Goal: Task Accomplishment & Management: Manage account settings

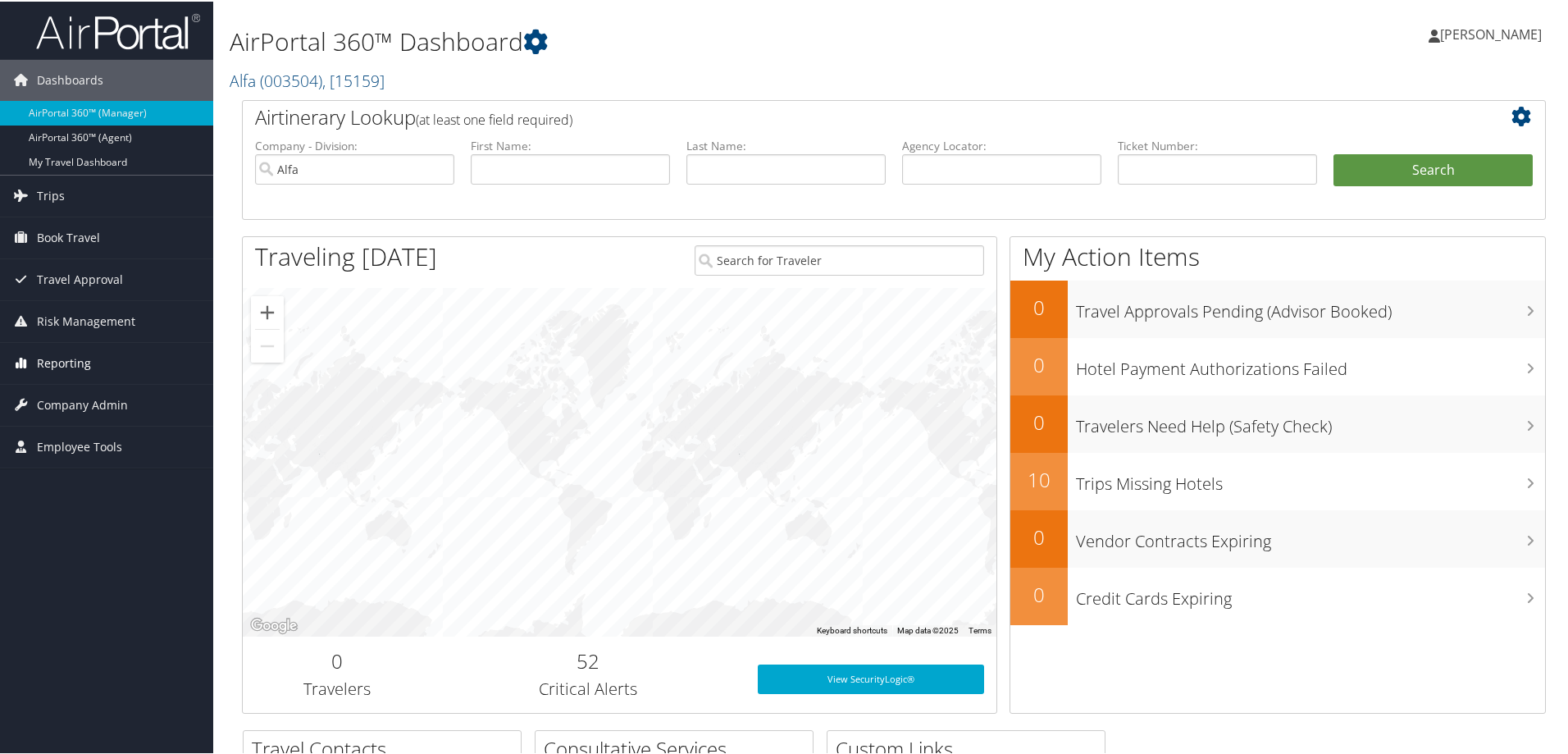
click at [63, 362] on span "Reporting" at bounding box center [64, 362] width 54 height 41
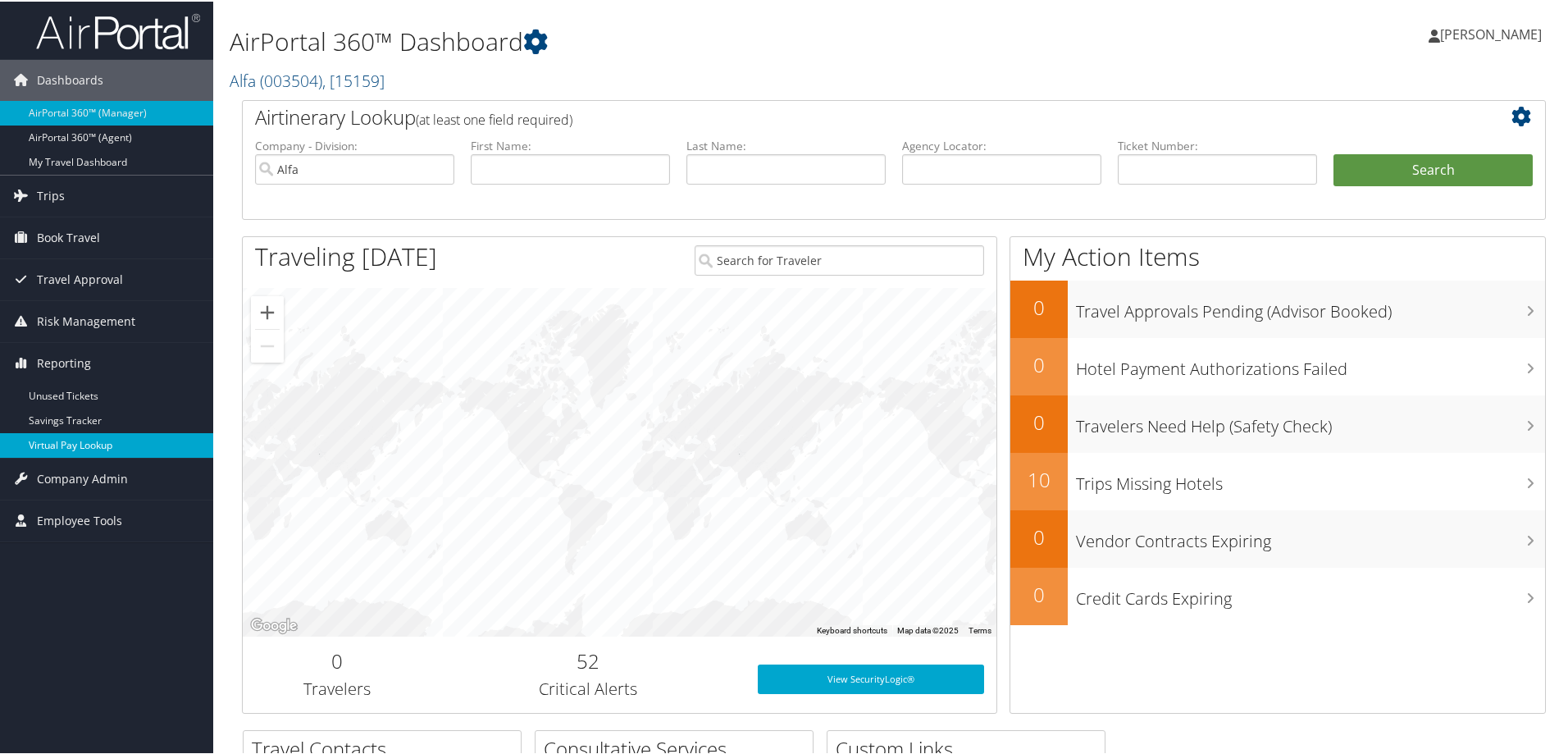
click at [80, 443] on link "Virtual Pay Lookup" at bounding box center [106, 443] width 213 height 24
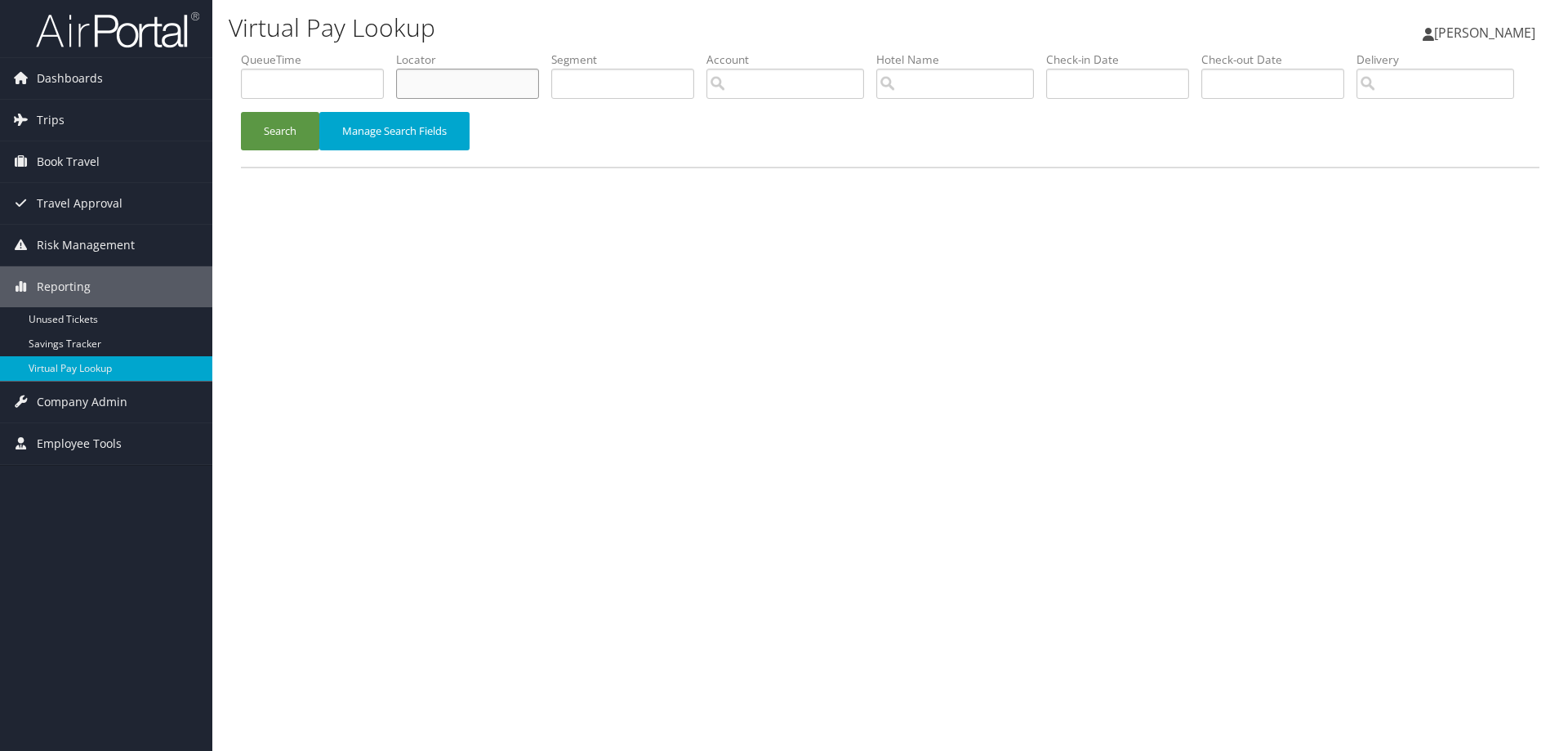
click at [517, 83] on input "text" at bounding box center [467, 83] width 143 height 31
paste input "CWZM48"
type input "CWZM48"
click at [274, 151] on button "Search" at bounding box center [280, 131] width 78 height 39
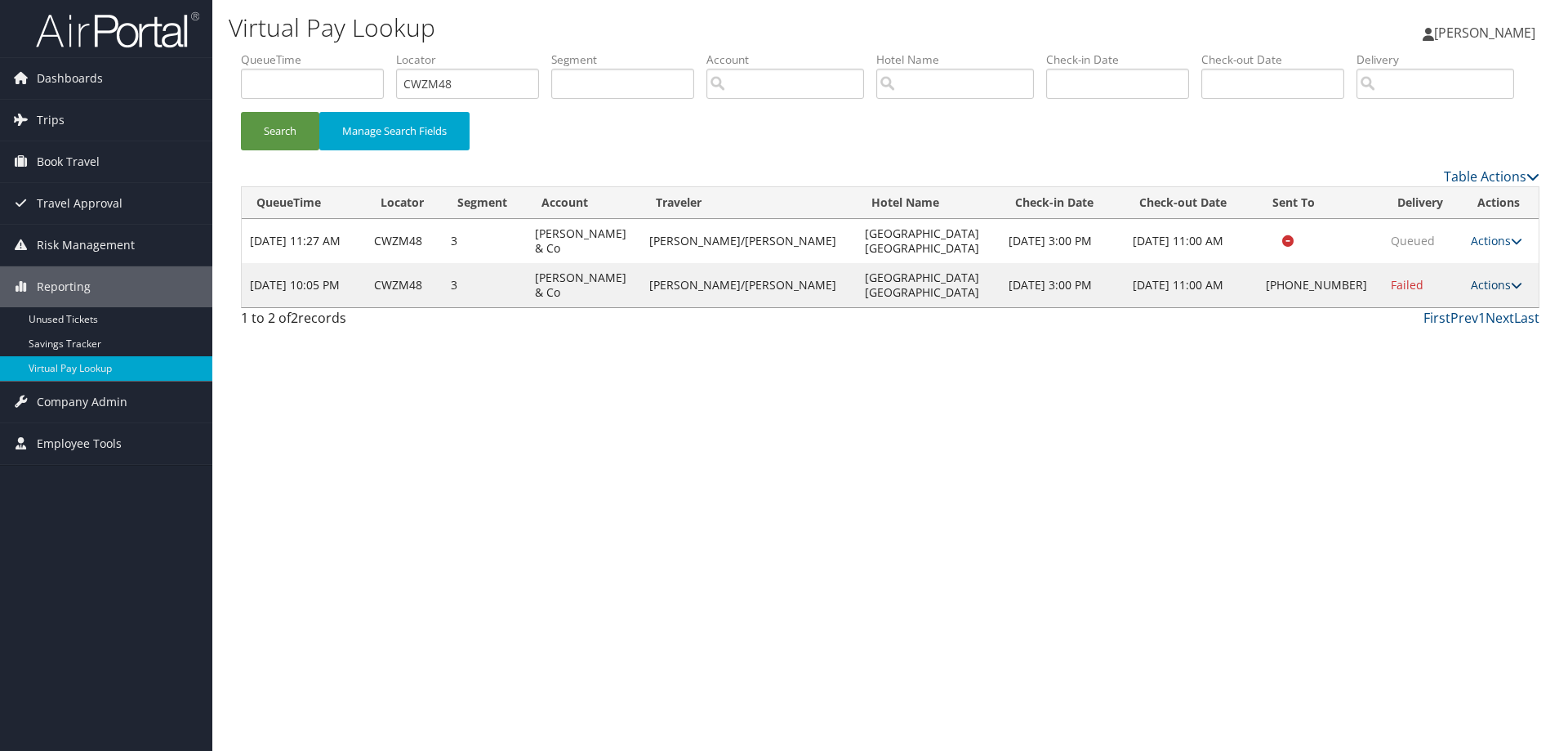
click at [1479, 293] on link "Actions" at bounding box center [1496, 284] width 51 height 15
click at [1435, 323] on link "Resend" at bounding box center [1439, 309] width 140 height 28
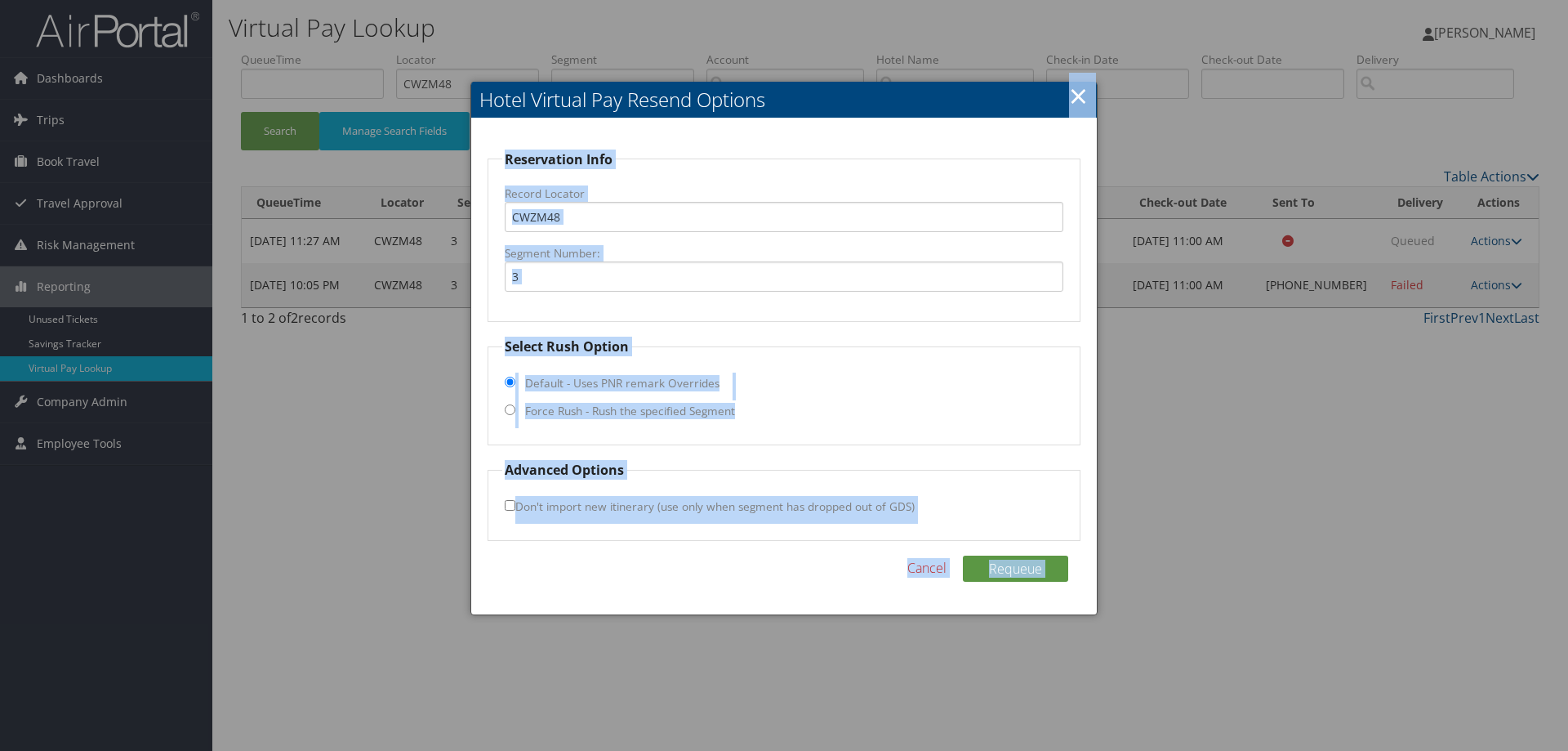
drag, startPoint x: 921, startPoint y: 87, endPoint x: 1195, endPoint y: 210, distance: 300.3
click at [1195, 210] on body "Menu Dashboards ► AirPortal 360™ (Manager) AirPortal 360™ (Agent) My Travel Das…" at bounding box center [784, 375] width 1568 height 751
click at [1062, 184] on fieldset "Reservation Info Record Locator CWZM48 Segment Number: 3" at bounding box center [783, 236] width 593 height 173
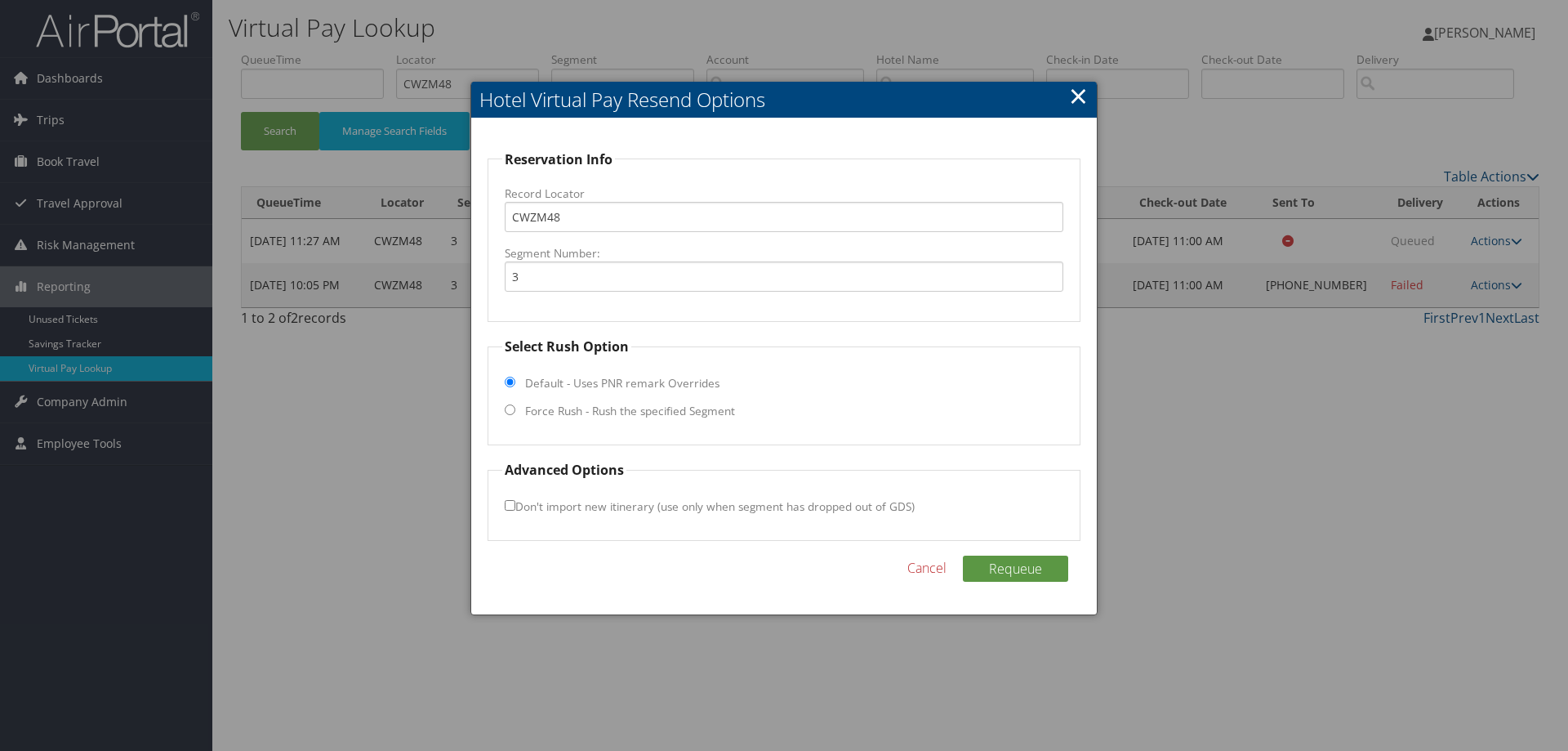
click at [513, 409] on input "Force Rush - Rush the specified Segment" at bounding box center [510, 410] width 11 height 11
radio input "true"
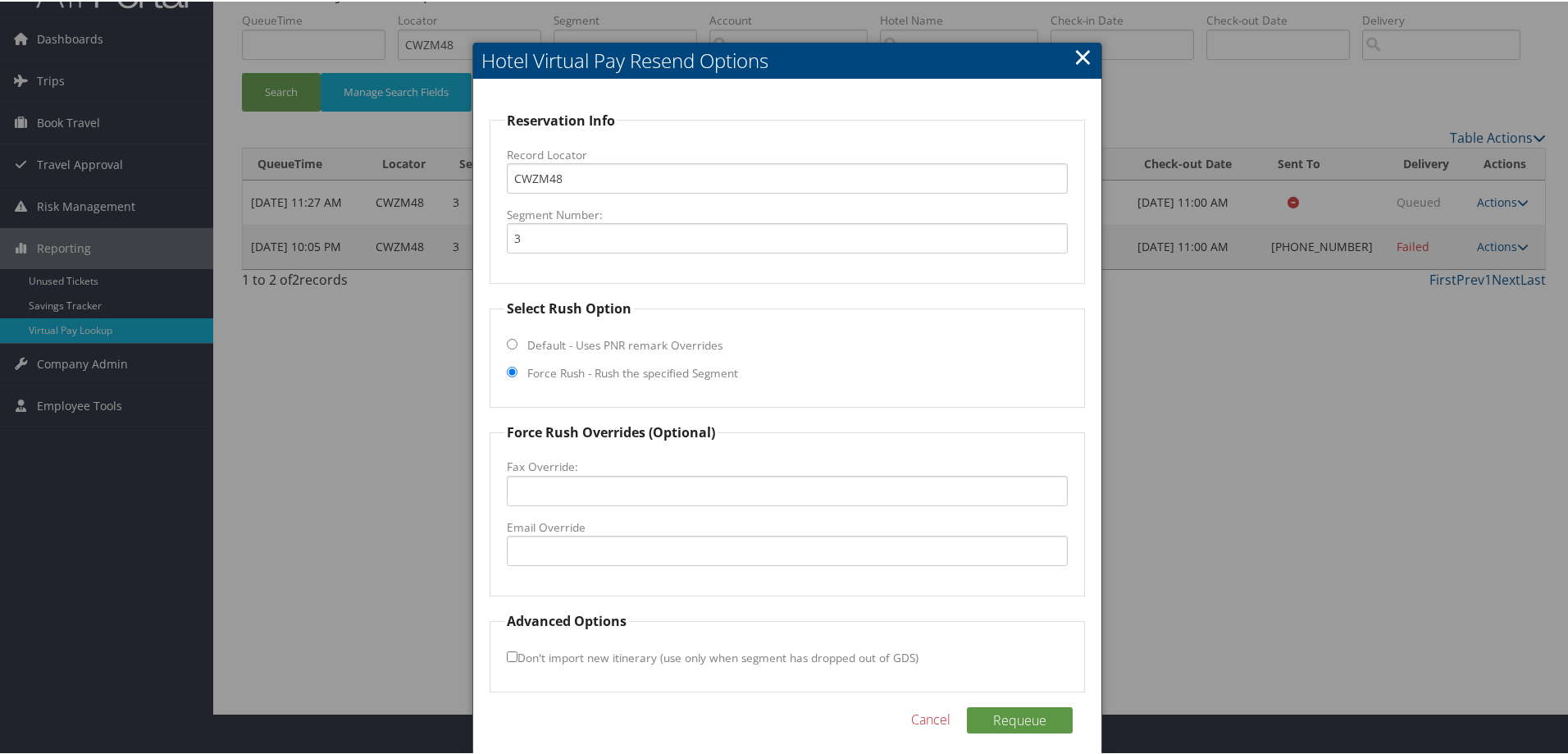
scroll to position [52, 0]
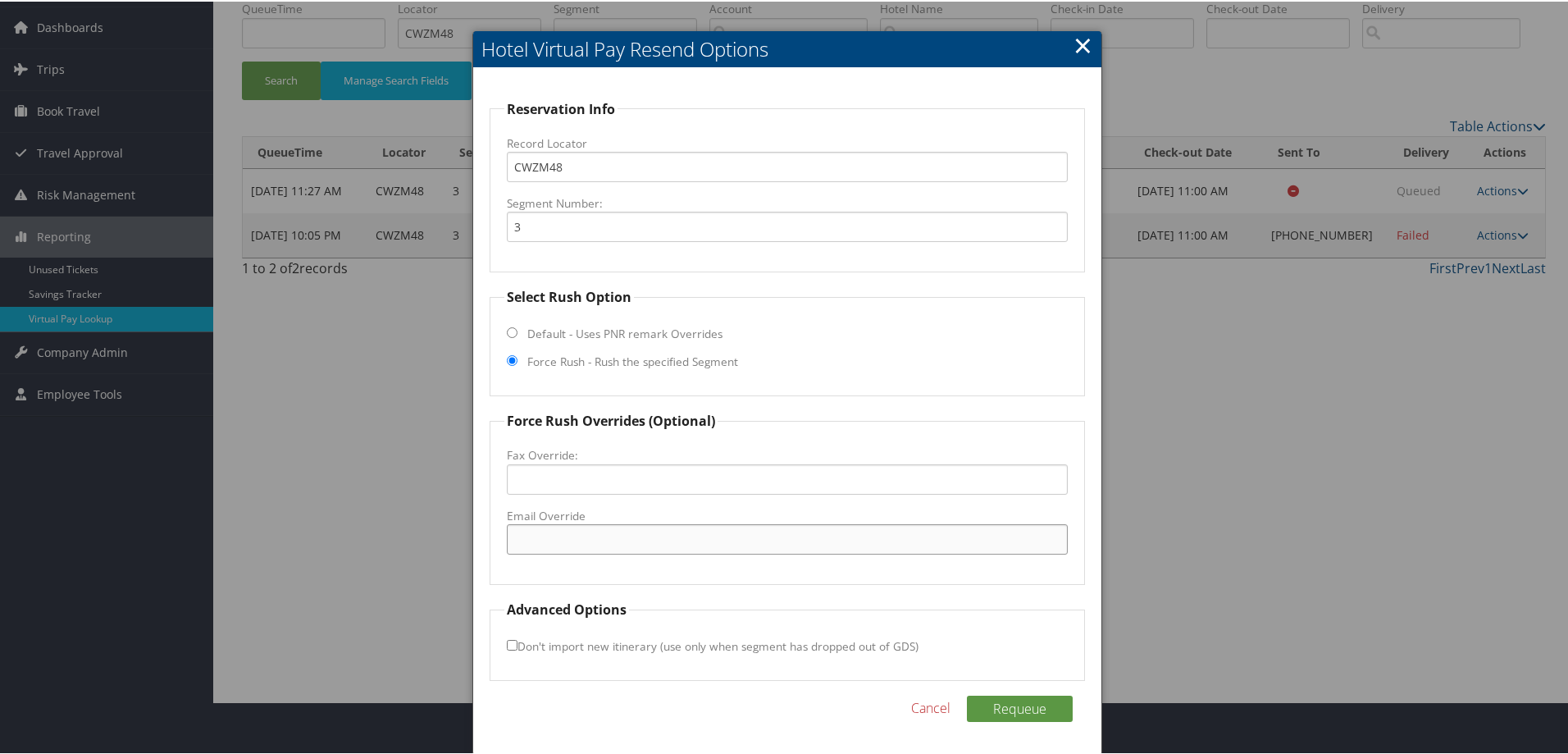
click at [549, 542] on input "Email Override" at bounding box center [787, 538] width 561 height 31
drag, startPoint x: 629, startPoint y: 537, endPoint x: 692, endPoint y: 548, distance: 64.0
click at [629, 537] on input "Email Override" at bounding box center [787, 538] width 561 height 31
paste input "hamptoninnlenoircity@gmail.com"
type input "hamptoninnlenoircity@gmail.com"
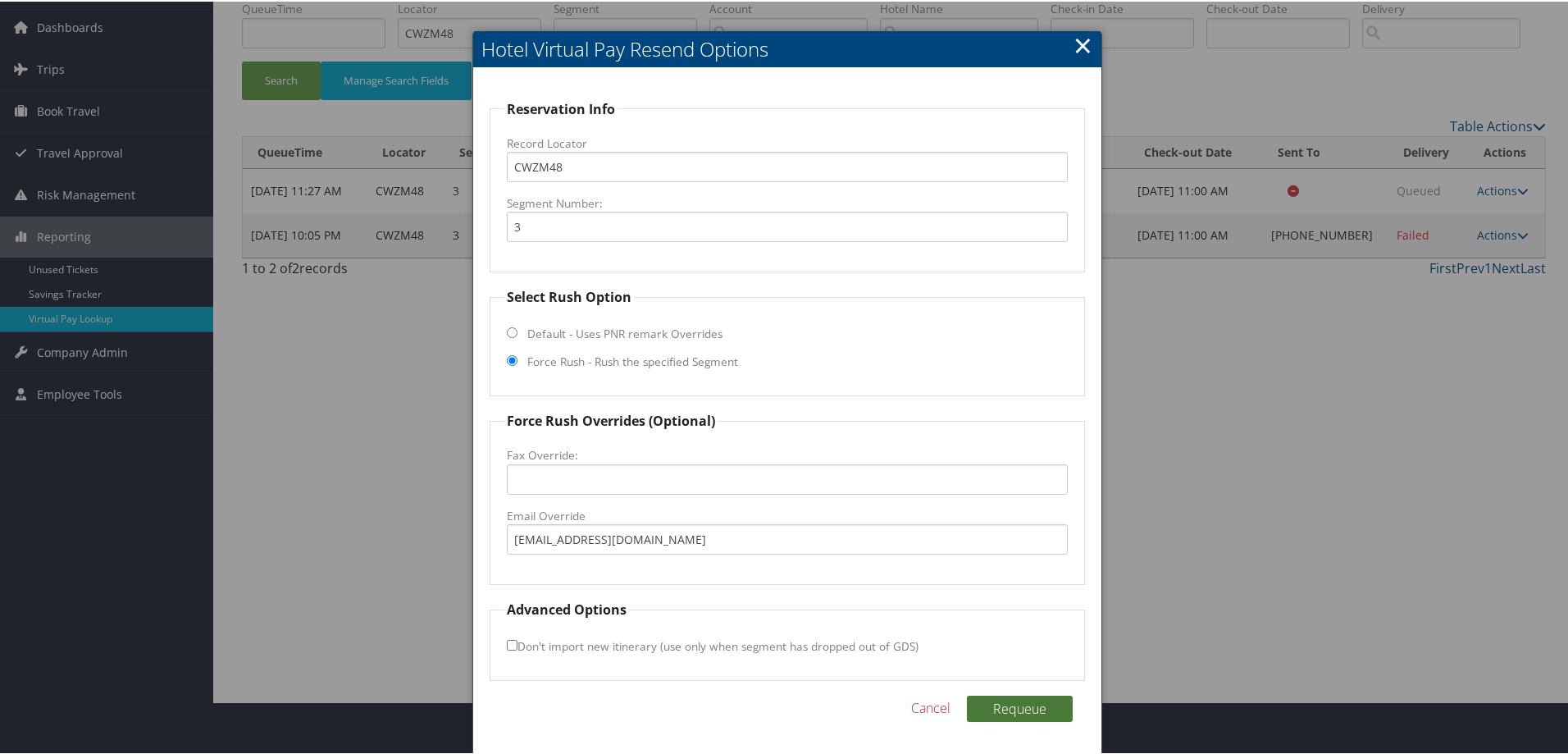
click at [1011, 701] on button "Requeue" at bounding box center [1019, 706] width 105 height 26
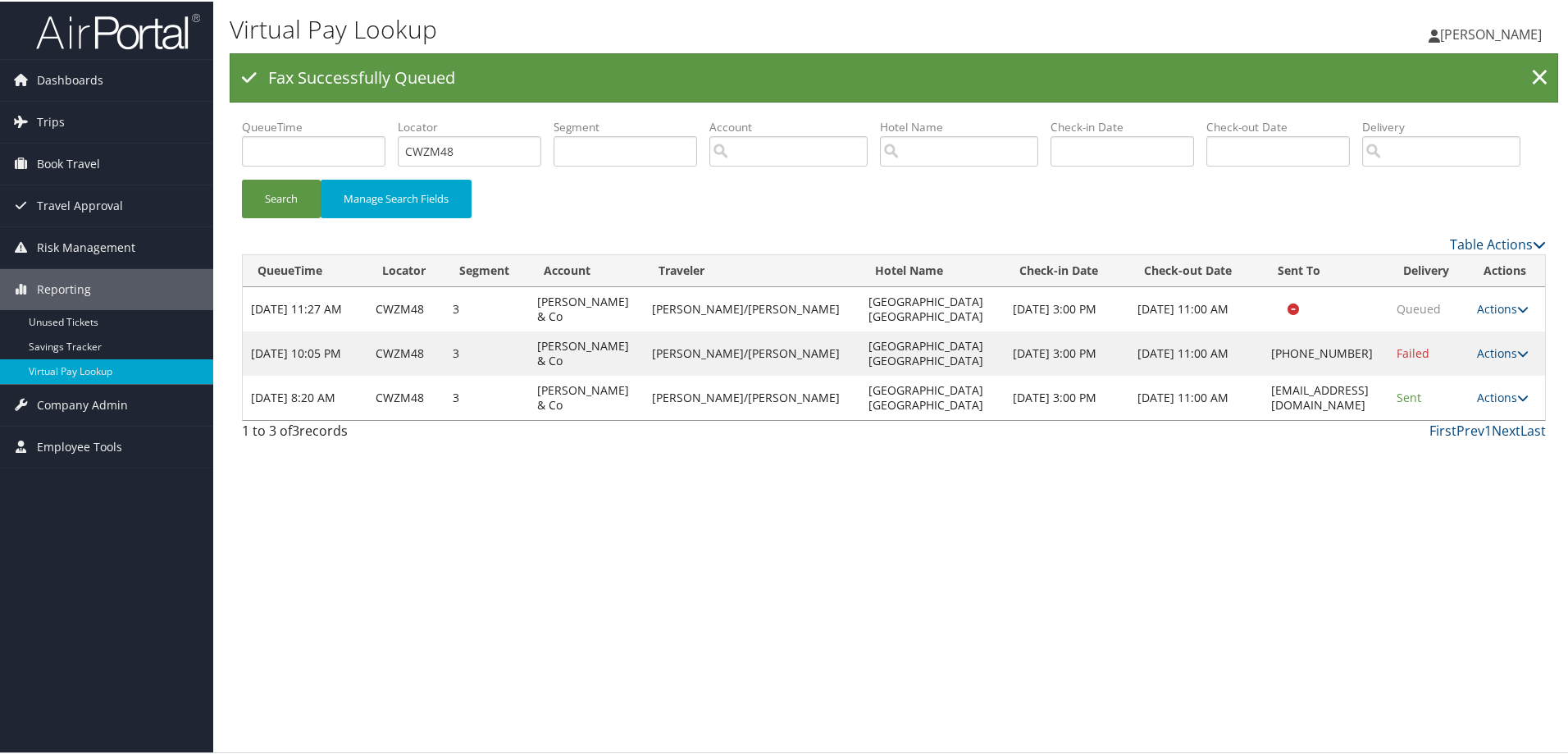
scroll to position [0, 0]
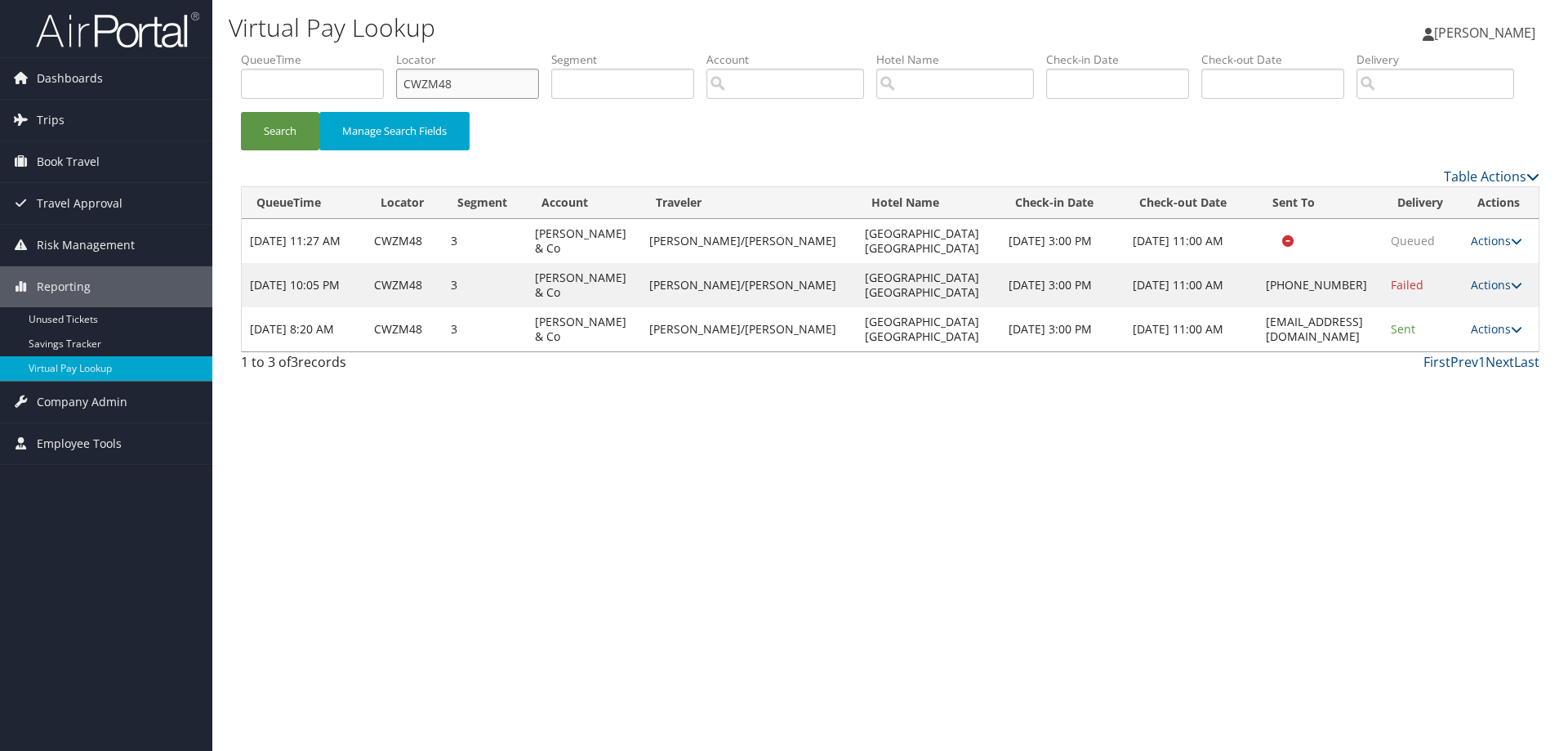
drag, startPoint x: 520, startPoint y: 83, endPoint x: 331, endPoint y: 100, distance: 189.8
click at [319, 51] on ul "QueueTime Locator CWZM48 Segment Account Traveler Hotel Name Check-in Date Chec…" at bounding box center [891, 51] width 1299 height 0
paste input "ZLJ43"
type input "CZLJ43"
click at [285, 151] on button "Search" at bounding box center [280, 131] width 78 height 39
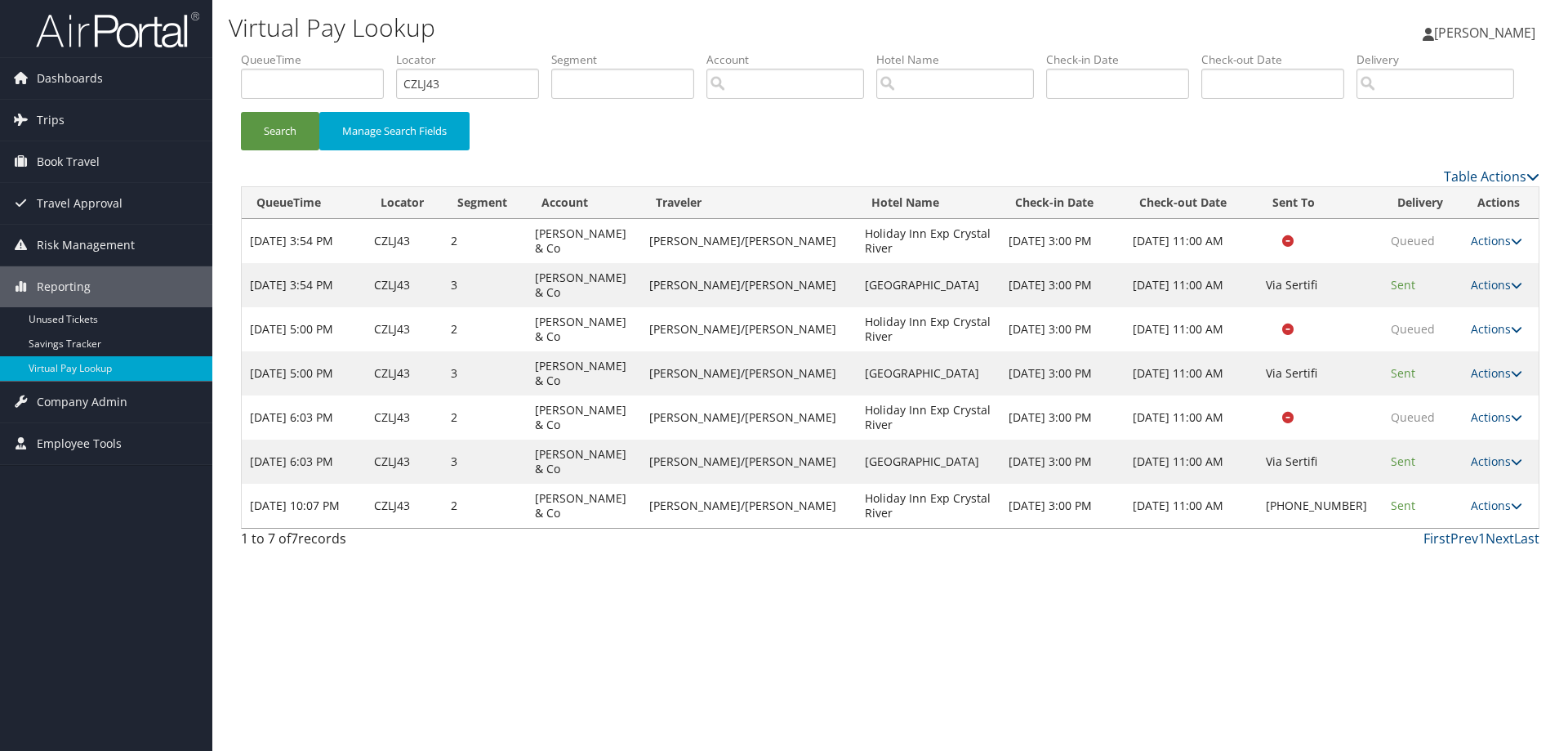
click at [1500, 513] on link "Actions" at bounding box center [1496, 504] width 51 height 15
click at [1499, 567] on ul "Resend Logs Delivery Information View Itinerary" at bounding box center [1442, 572] width 145 height 113
click at [72, 401] on span "Company Admin" at bounding box center [82, 402] width 91 height 41
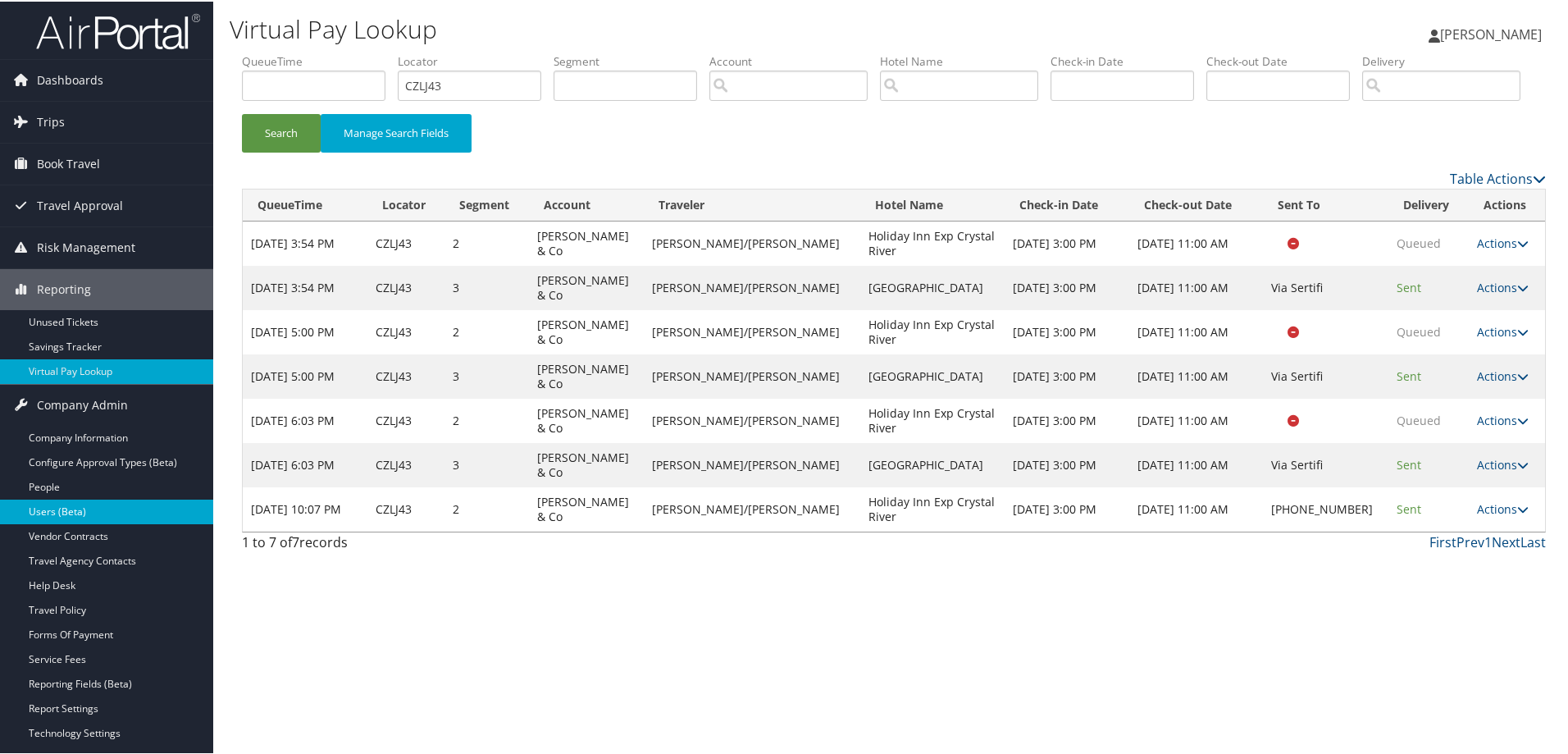
click at [64, 505] on link "Users (Beta)" at bounding box center [106, 510] width 213 height 24
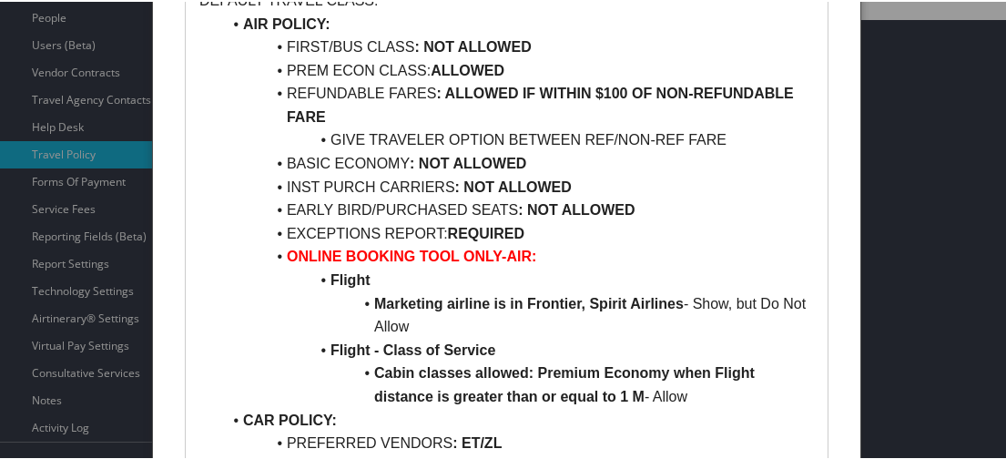
scroll to position [273, 0]
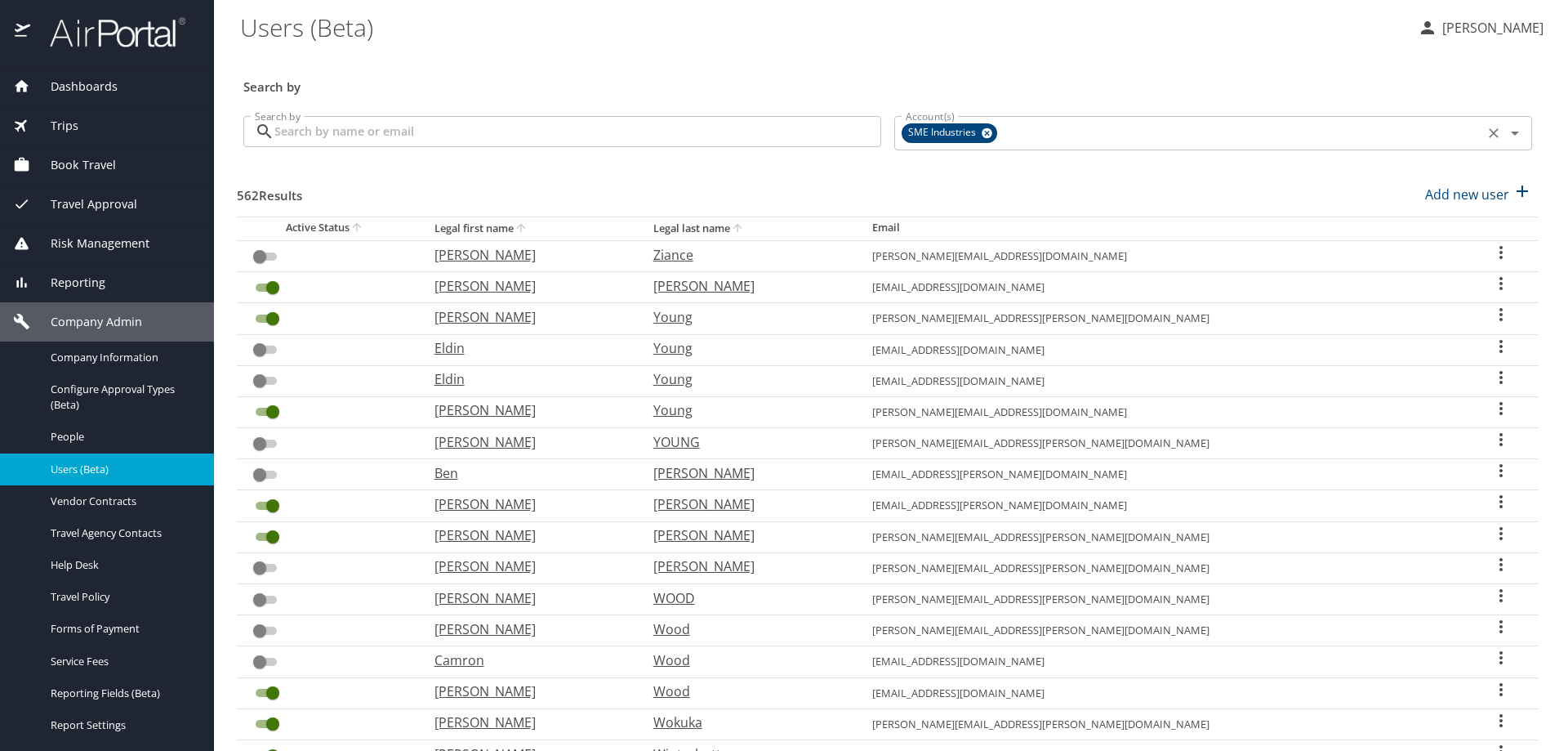
click at [1485, 132] on icon "Clear" at bounding box center [1494, 133] width 16 height 16
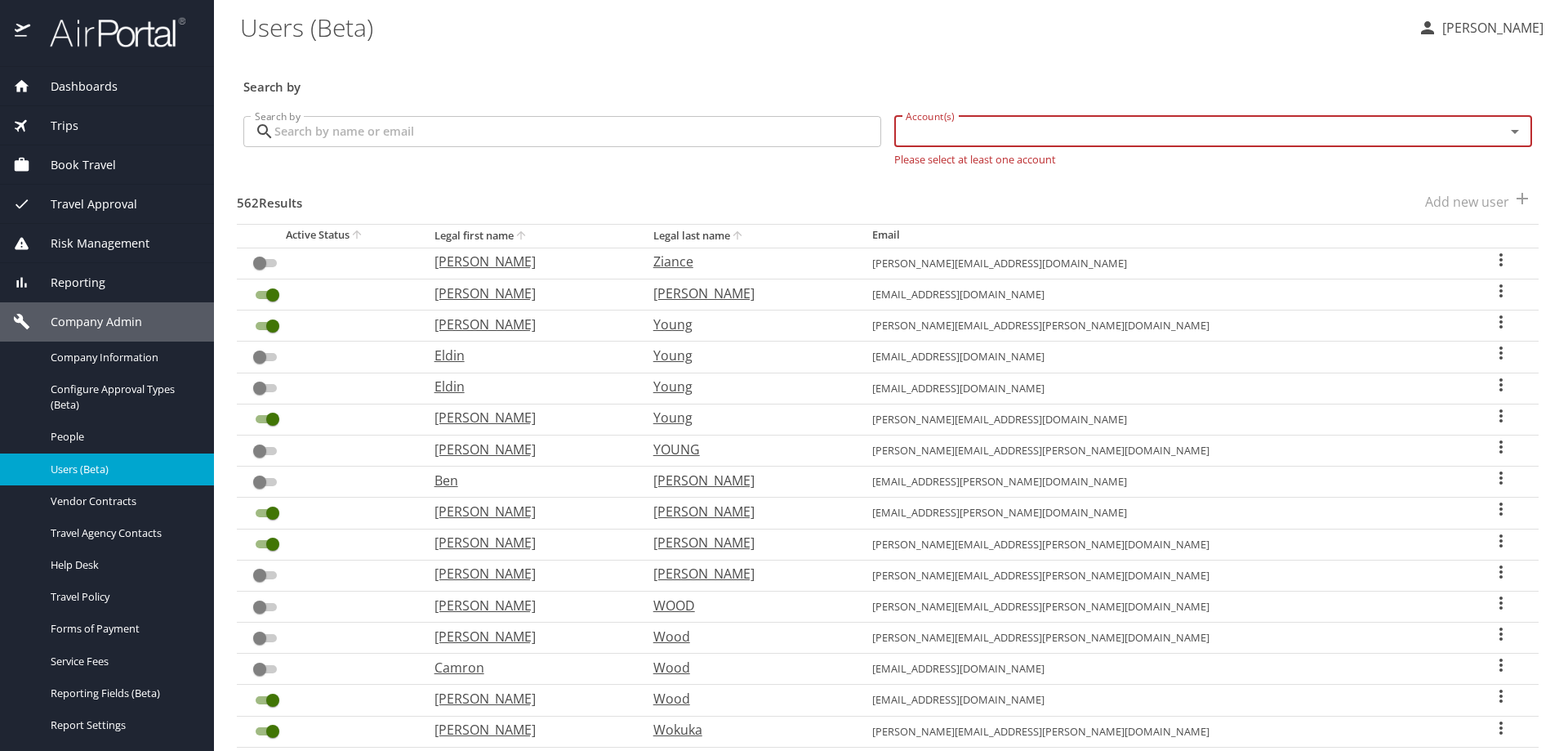
click at [1432, 134] on input "Account(s)" at bounding box center [1189, 132] width 579 height 22
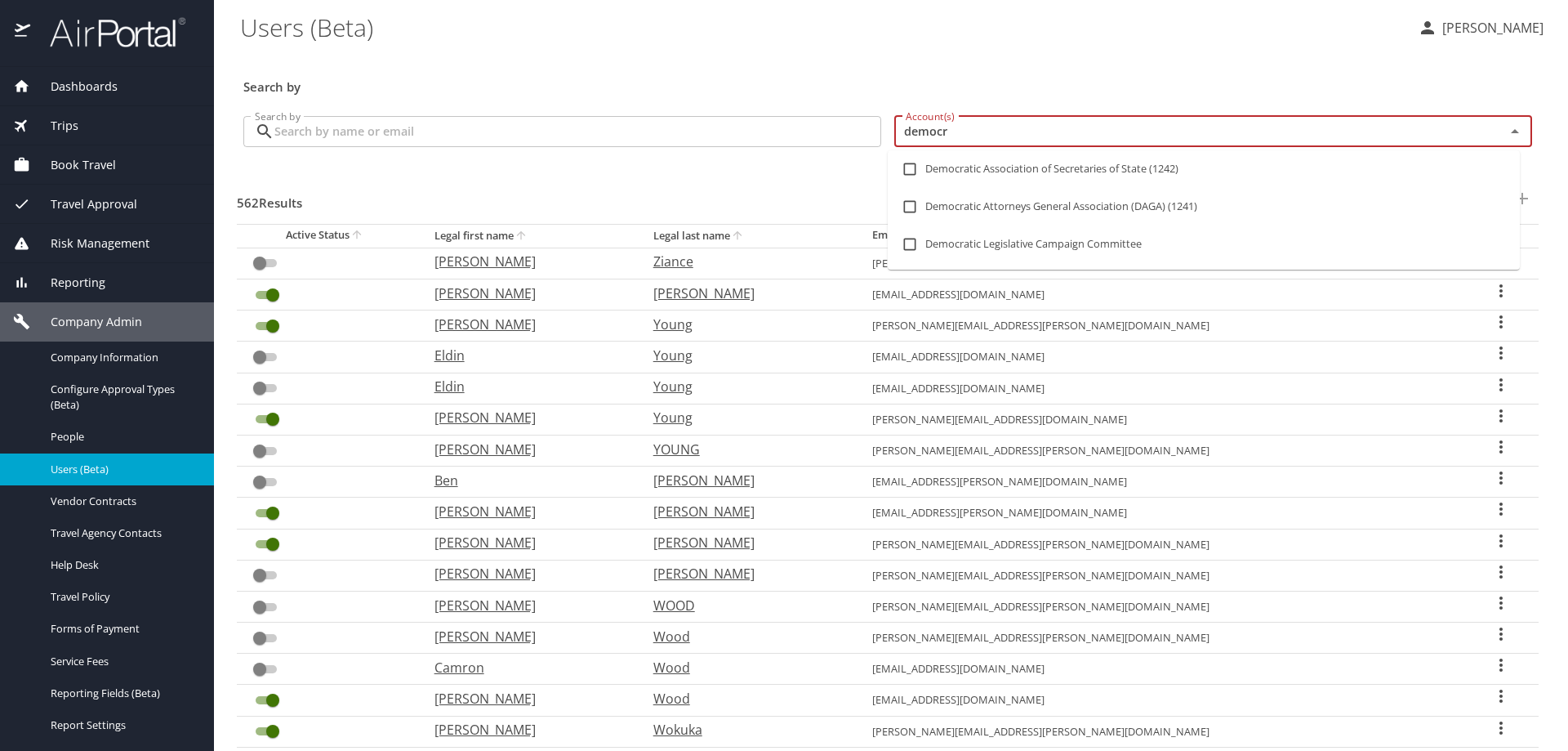
type input "democra"
click at [1130, 205] on li "Democratic Attorneys General Association (DAGA) (1241)" at bounding box center [1204, 206] width 632 height 38
checkbox input "true"
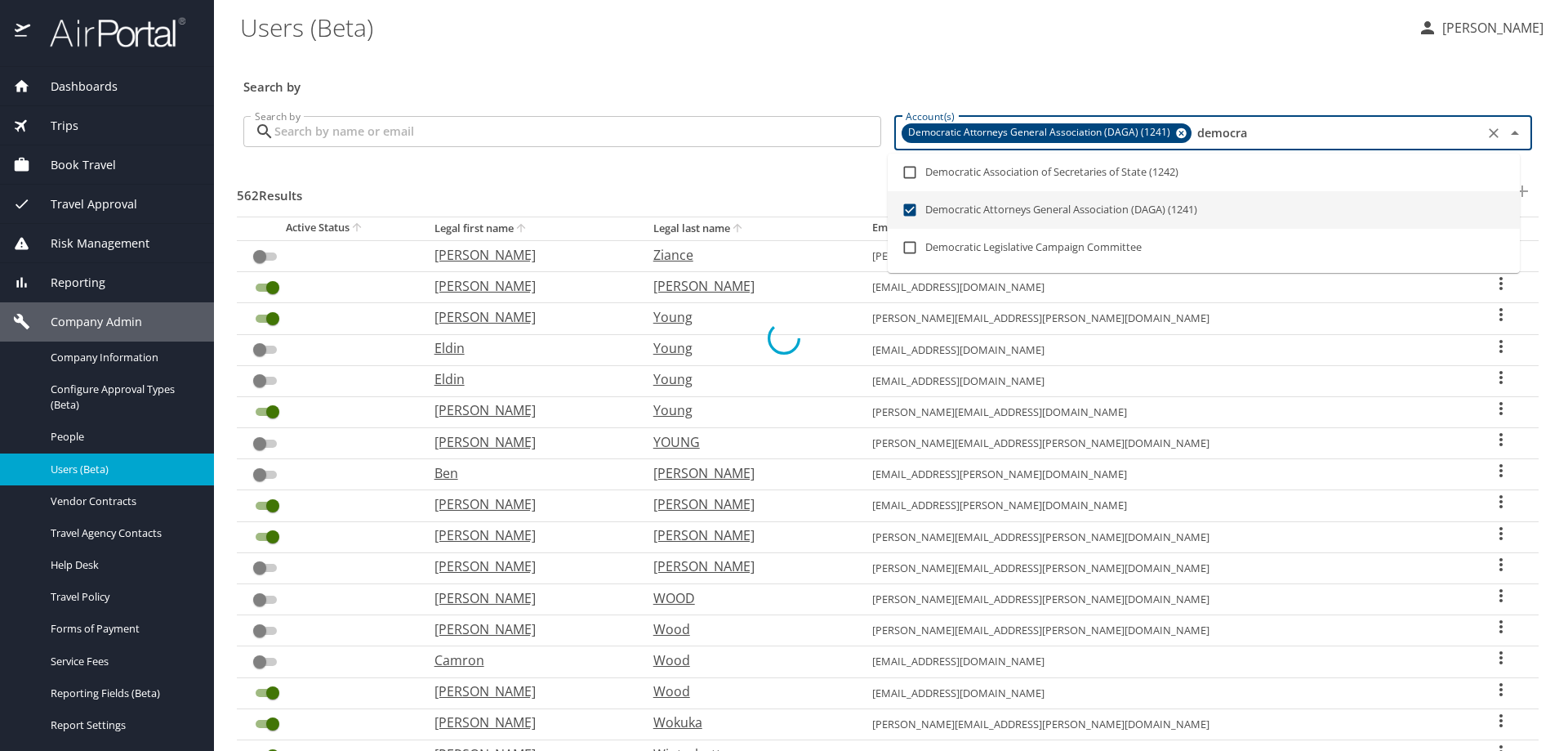
checkbox input "true"
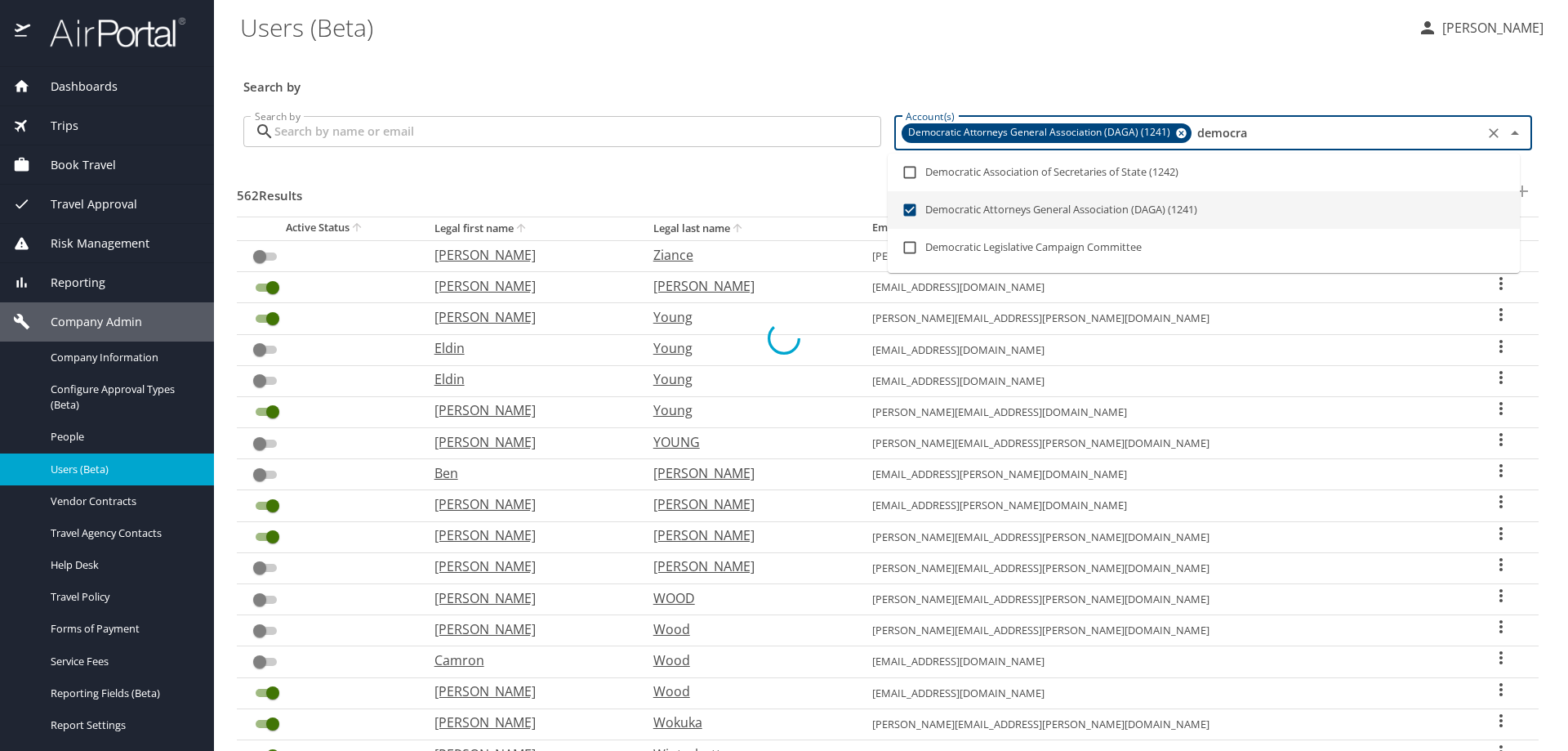
checkbox input "true"
checkbox input "false"
checkbox input "true"
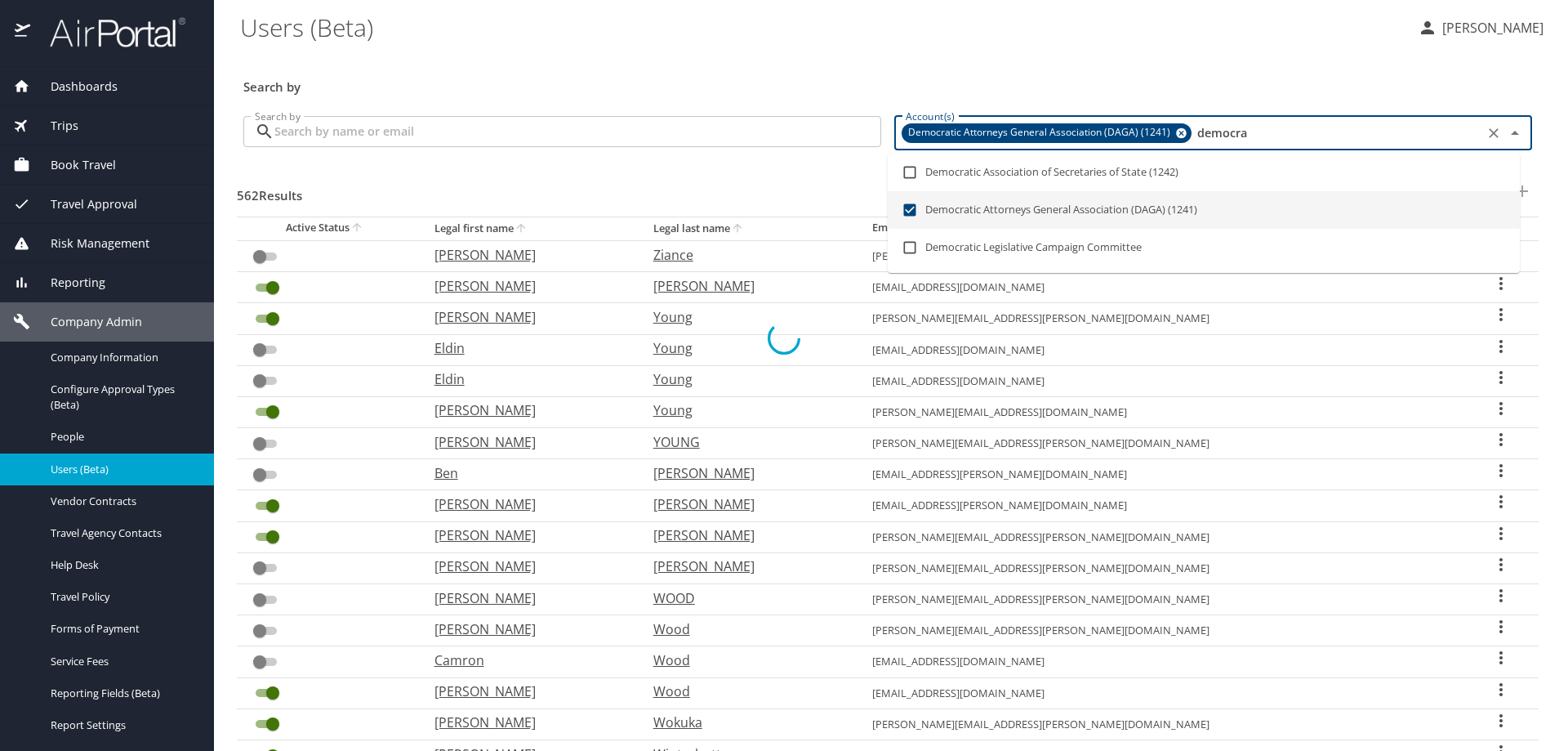
checkbox input "true"
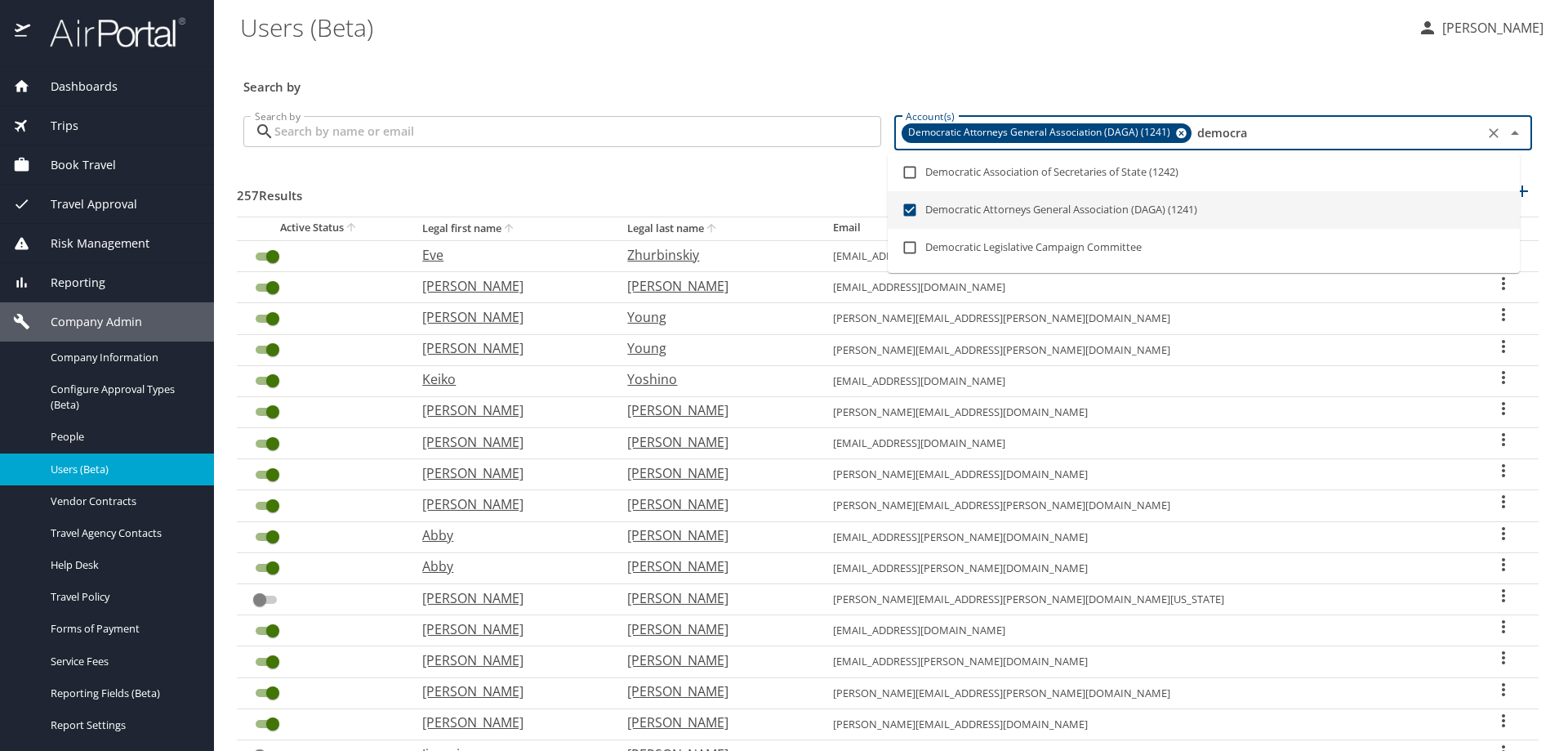
type input "democra"
click at [618, 133] on input "Search by" at bounding box center [578, 131] width 606 height 31
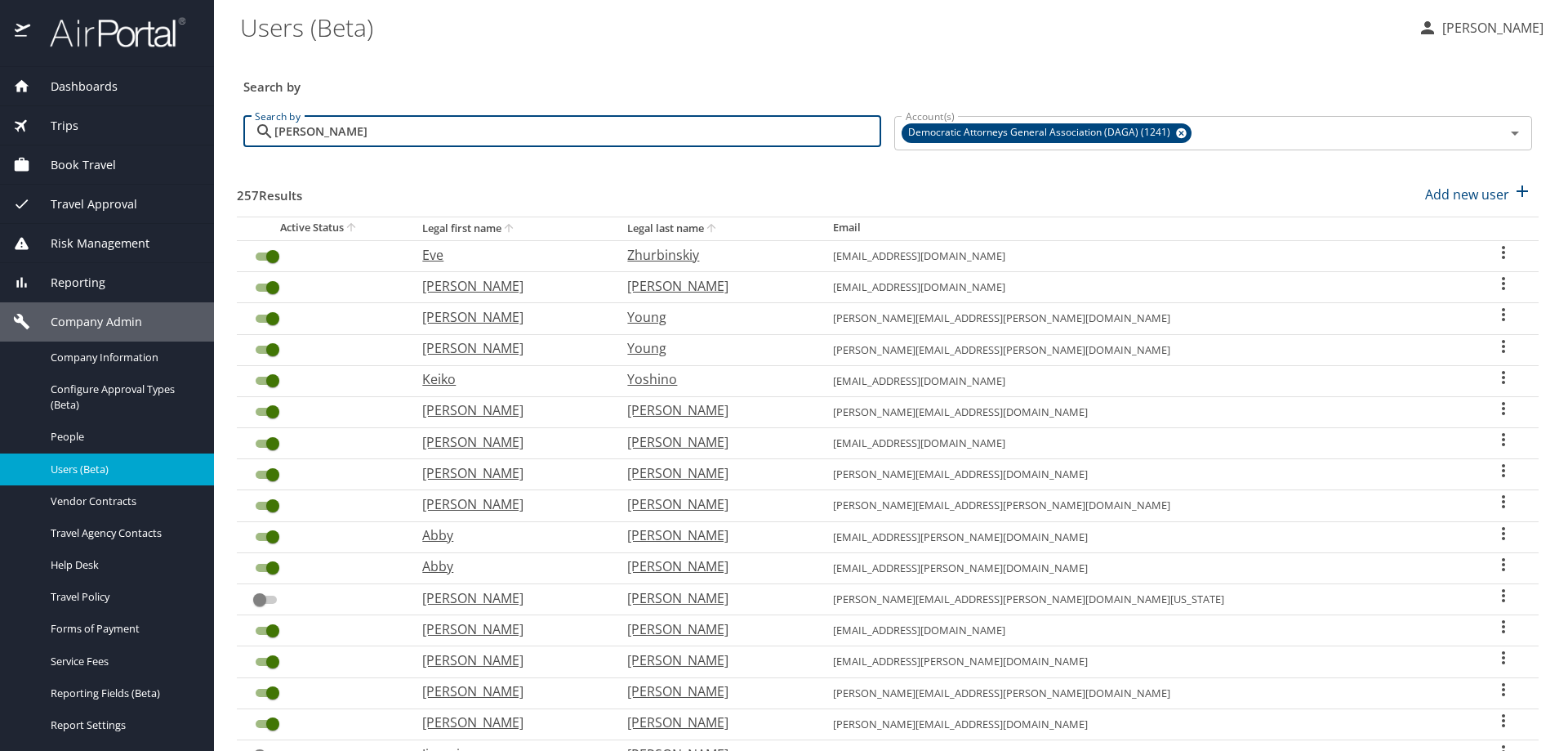
type input "hanson"
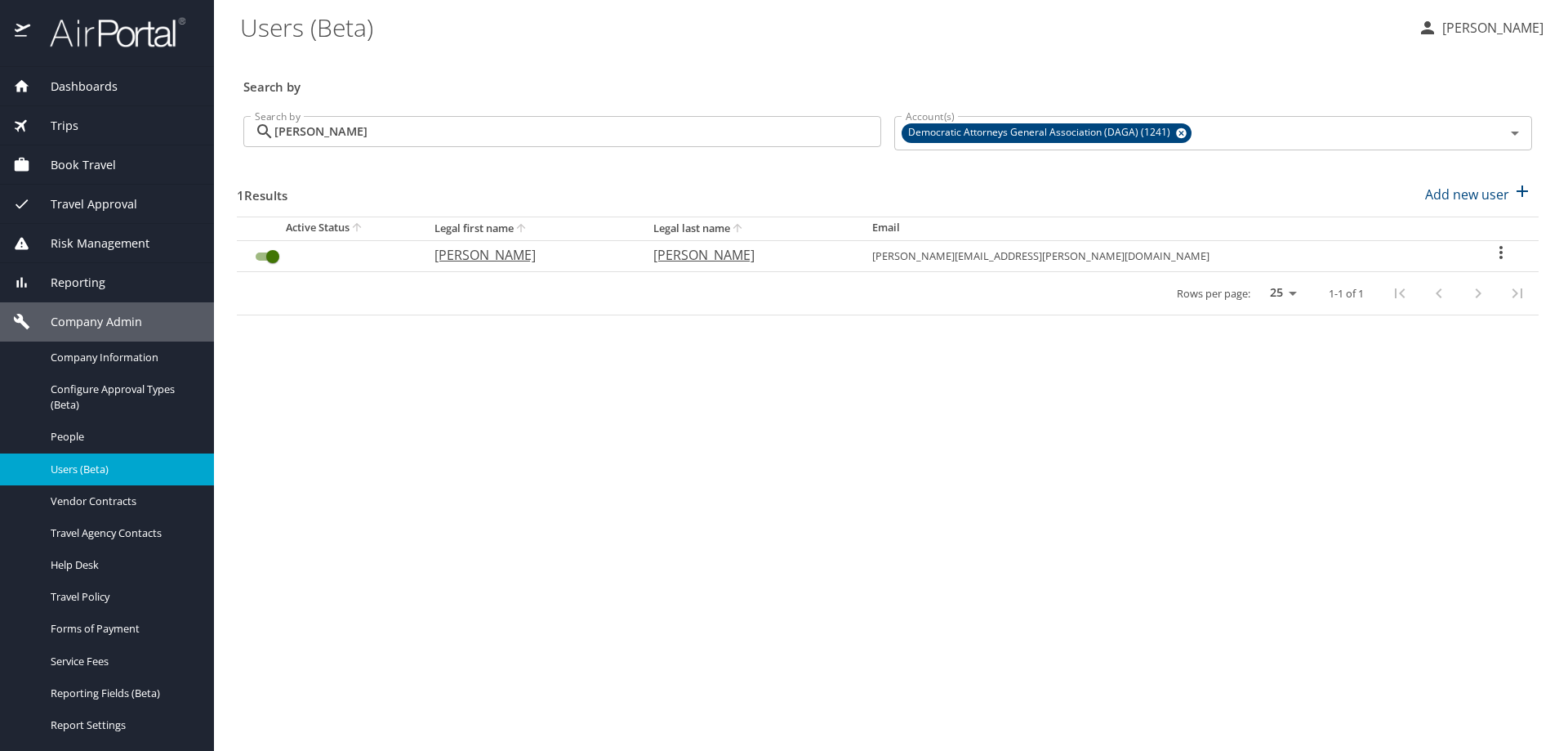
click at [1491, 254] on icon "User Search Table" at bounding box center [1501, 252] width 20 height 20
click at [1416, 260] on p "View profile" at bounding box center [1396, 255] width 72 height 20
select select "US"
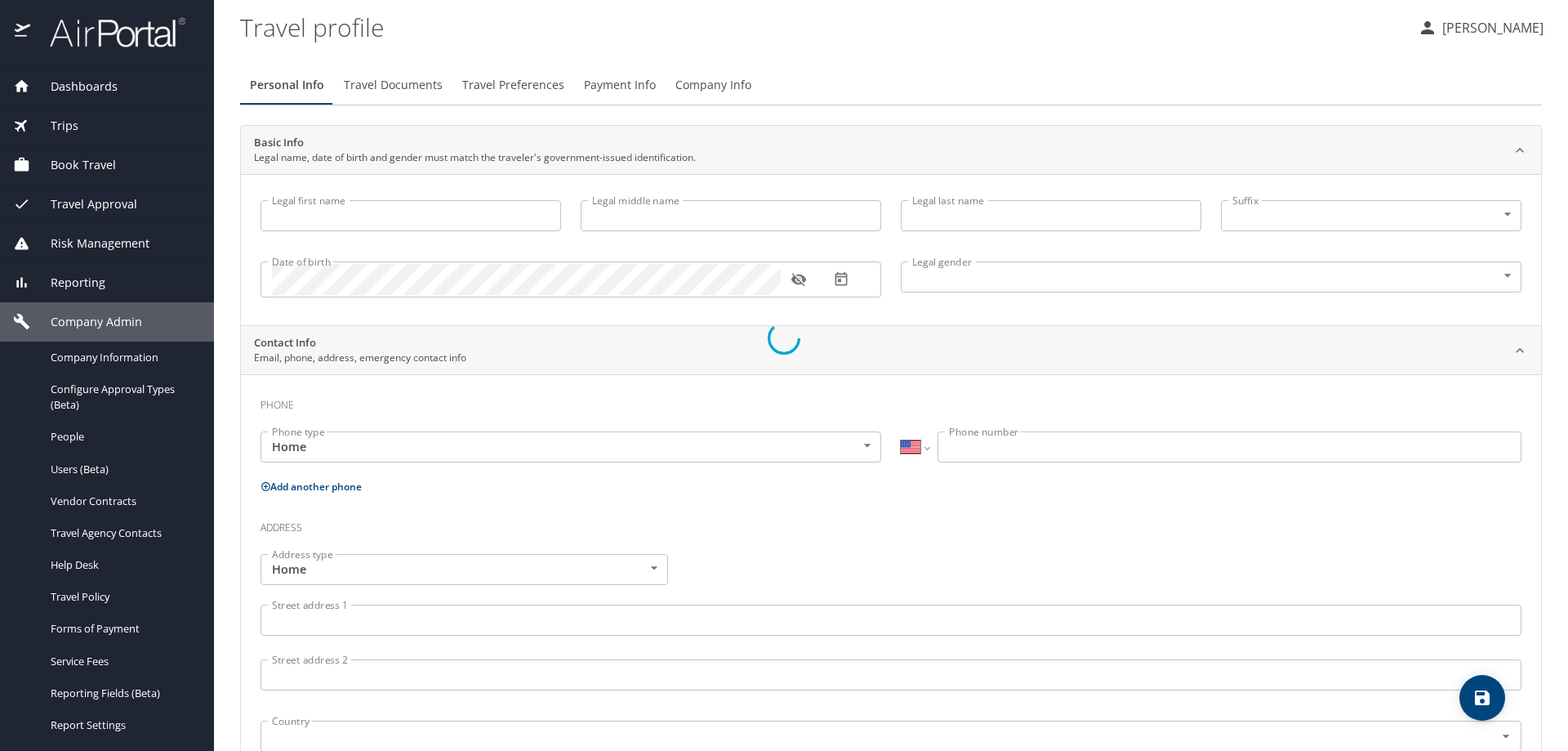
type input "Marta"
type input "Elisabeth Pedersen"
type input "Hanson"
type input "Female"
select select "US"
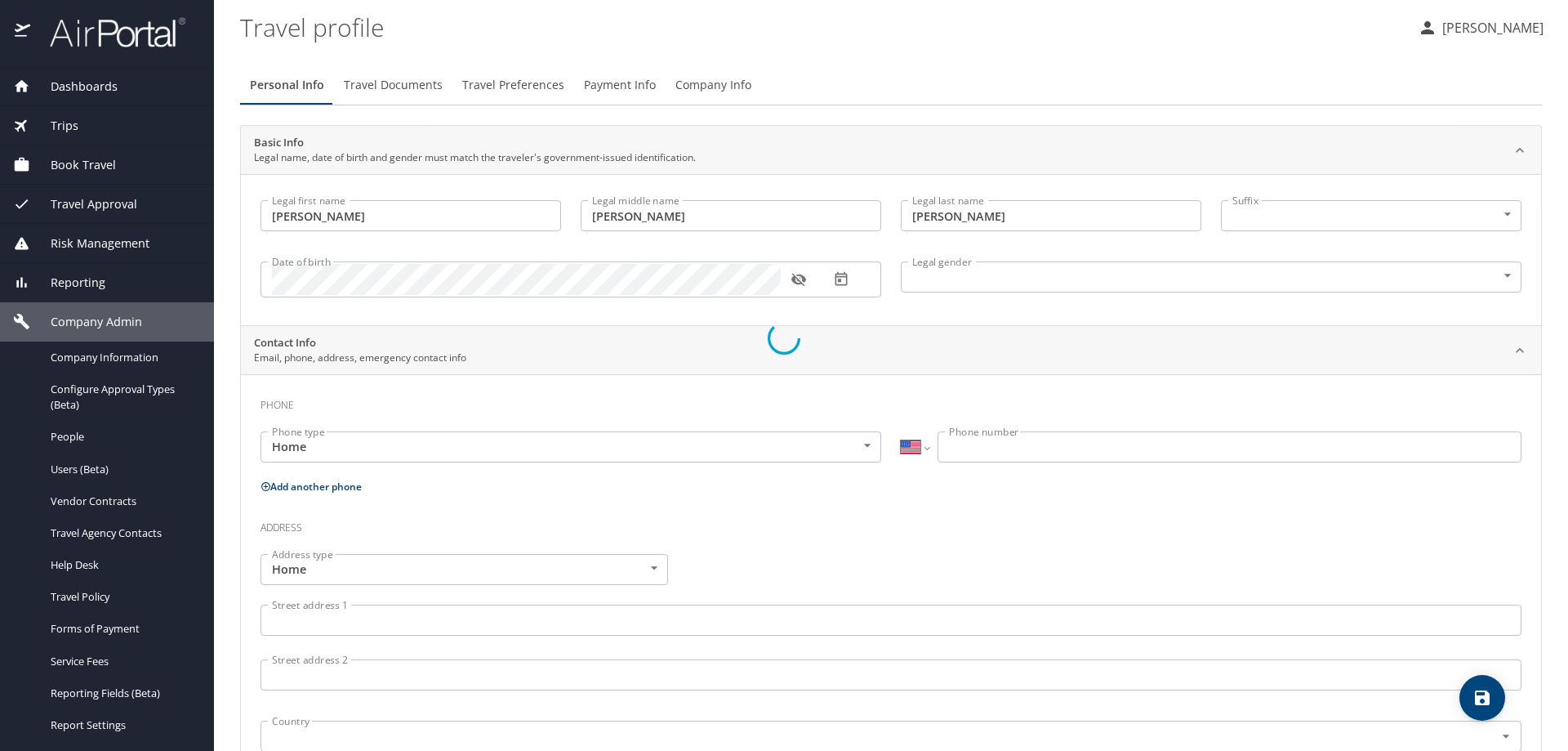
select select "US"
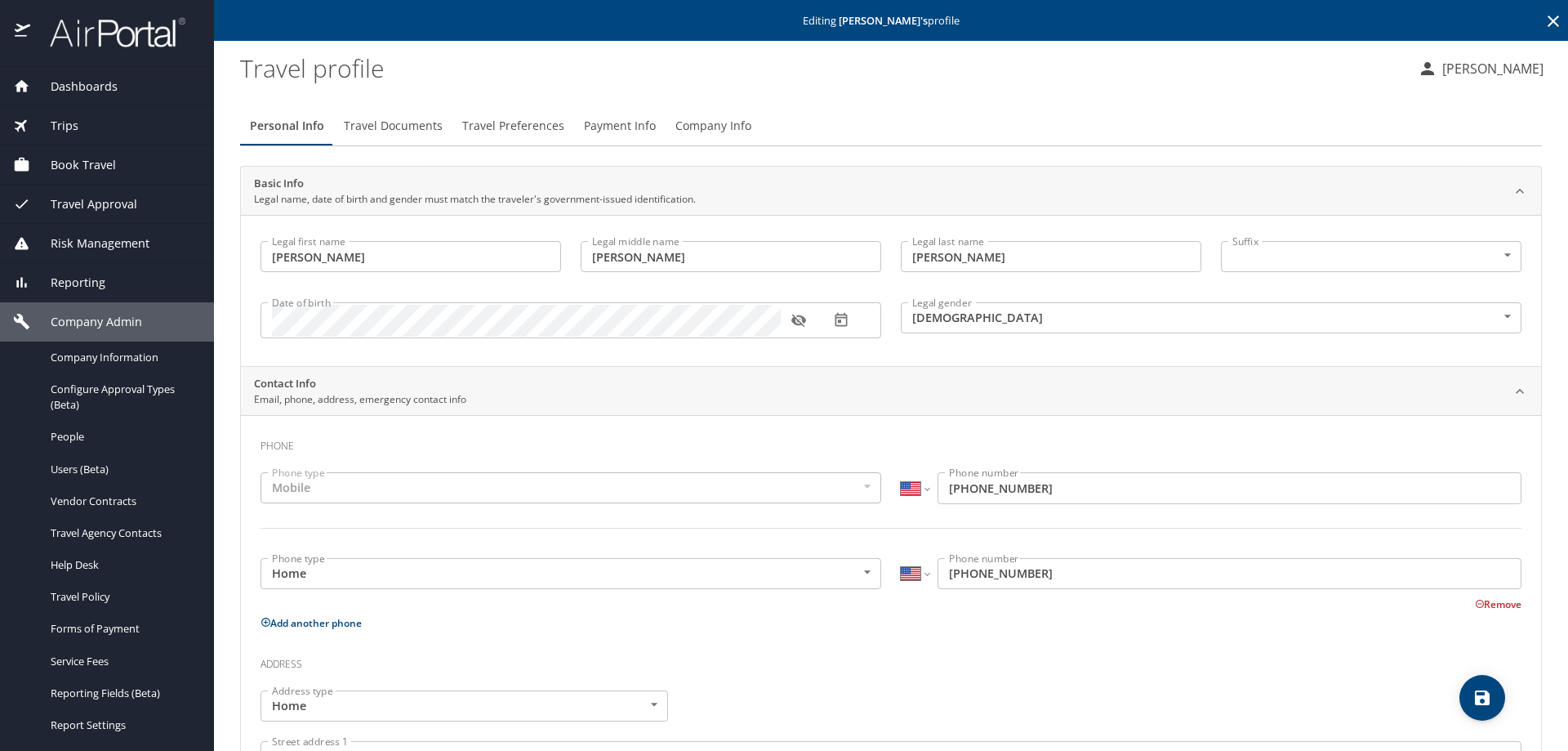
click at [806, 322] on icon "button" at bounding box center [798, 320] width 16 height 16
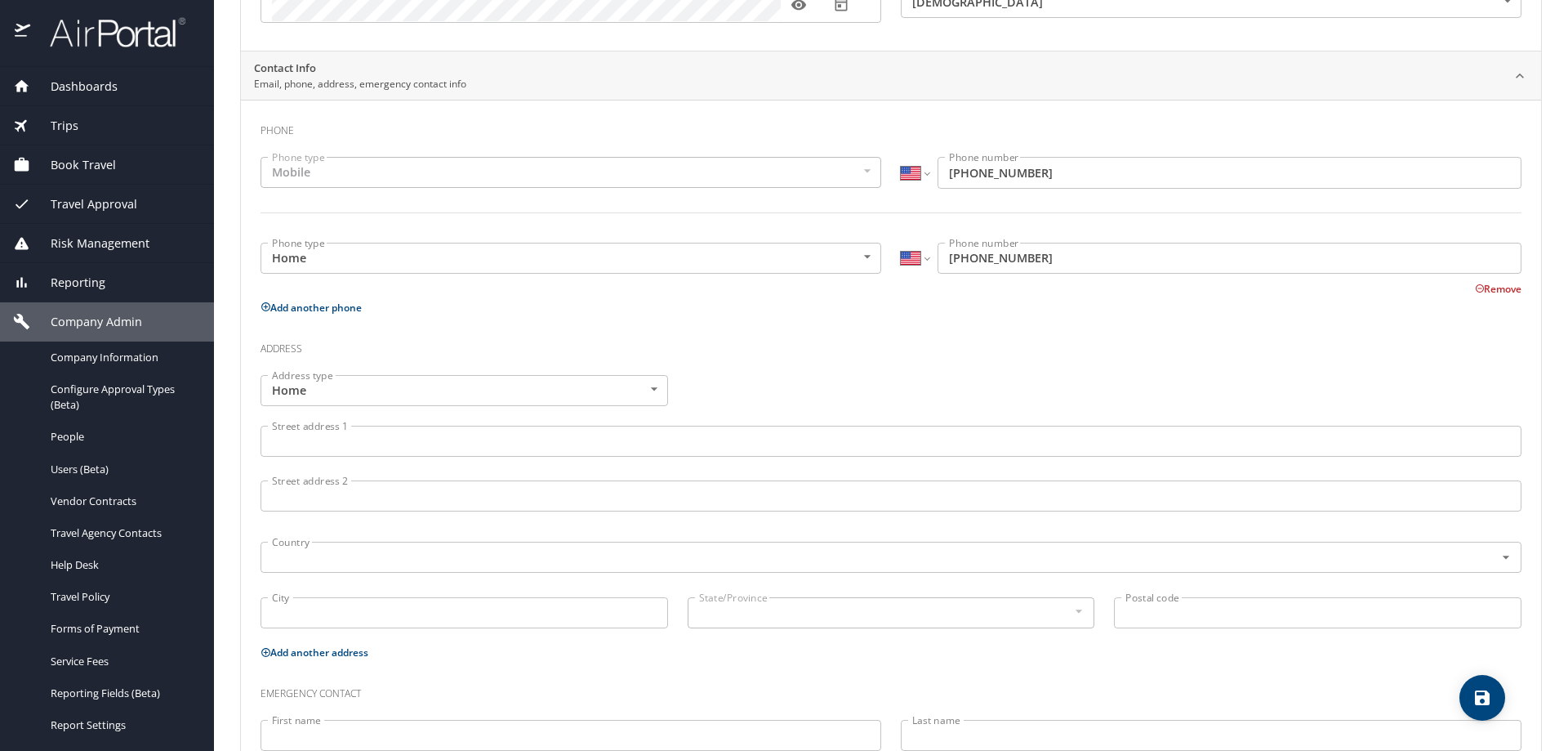
scroll to position [97, 0]
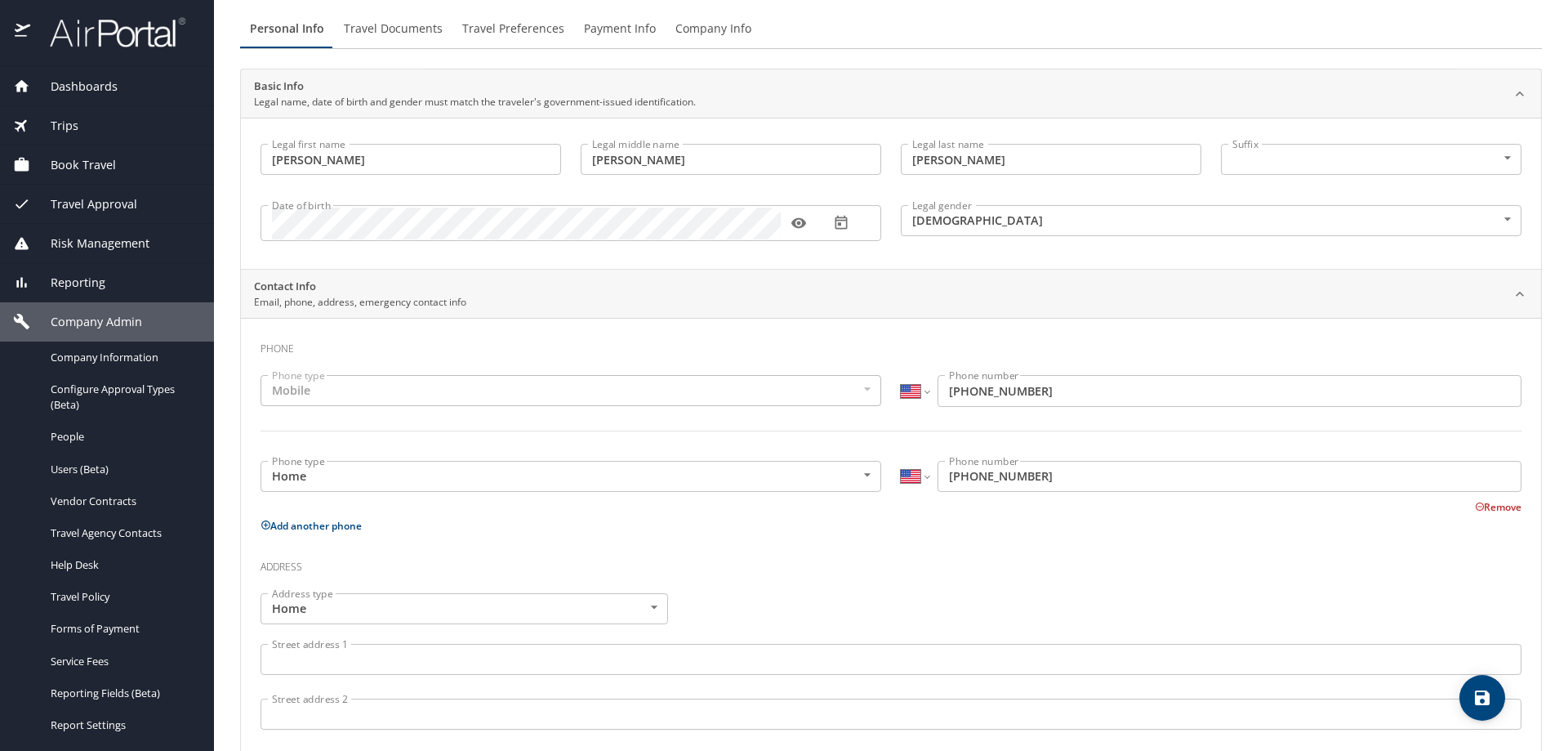
click at [405, 32] on span "Travel Documents" at bounding box center [393, 29] width 99 height 21
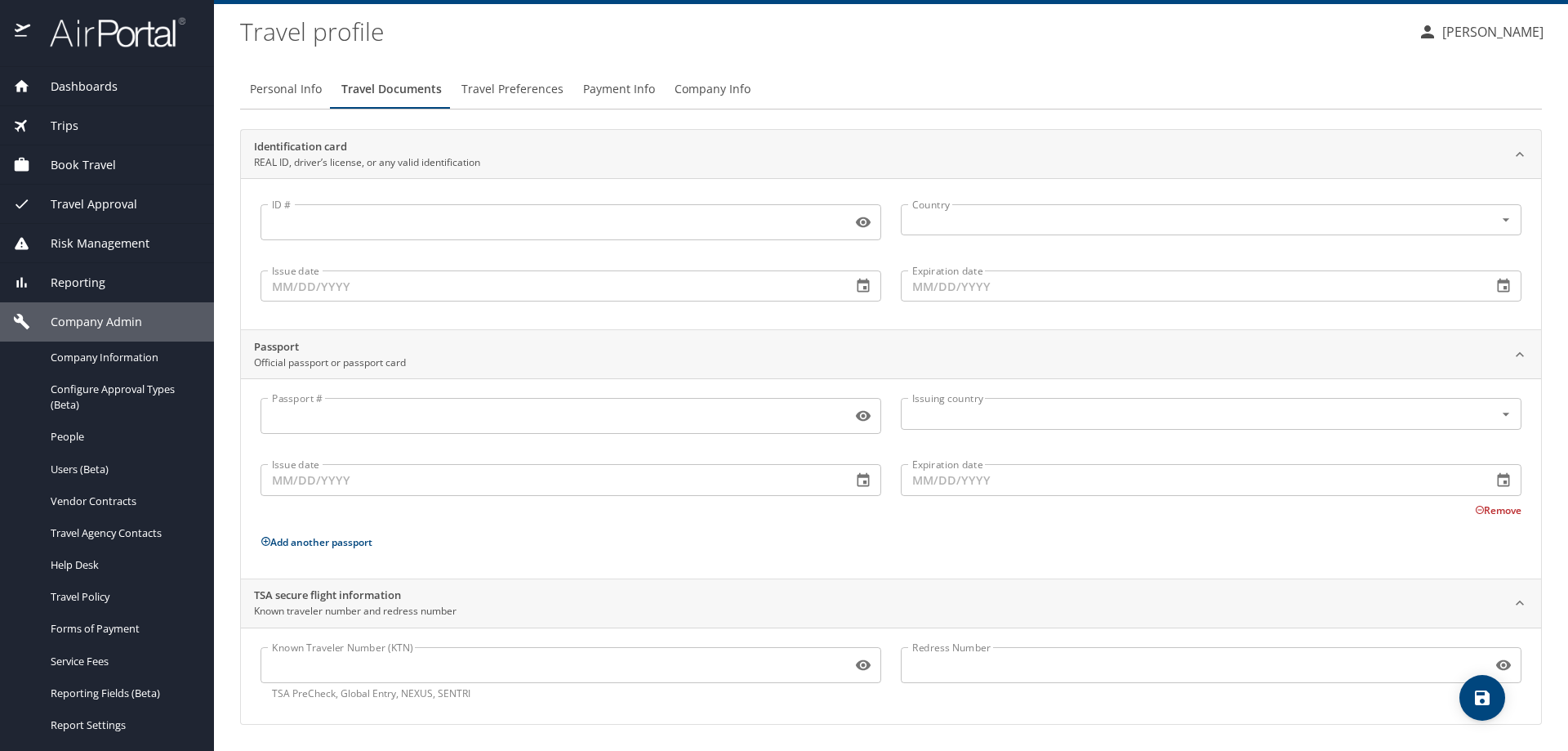
scroll to position [37, 0]
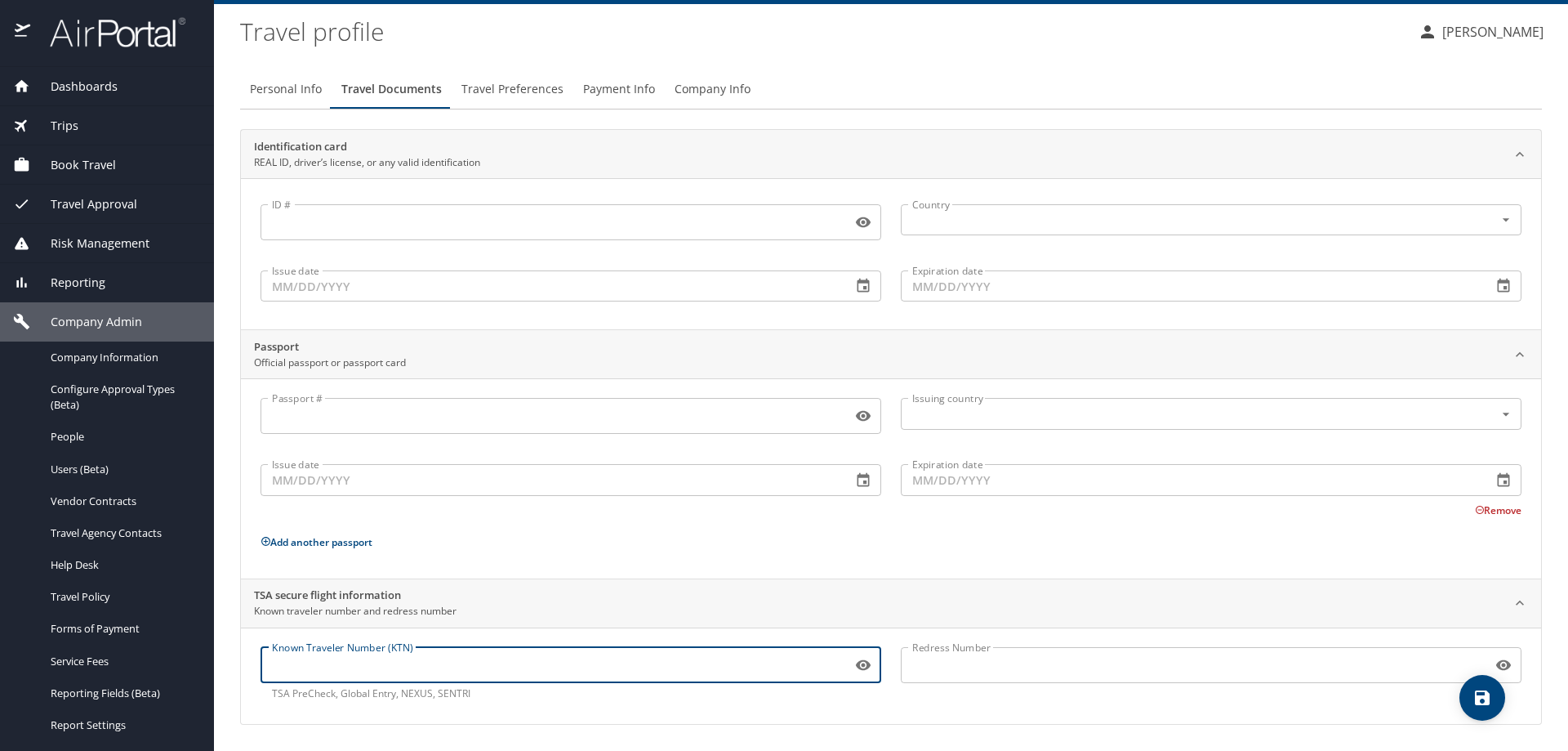
click at [440, 660] on input "Known Traveler Number (KTN)" at bounding box center [553, 665] width 585 height 31
paste input "990628976"
type input "990628976"
click at [1489, 691] on icon "save" at bounding box center [1482, 698] width 20 height 20
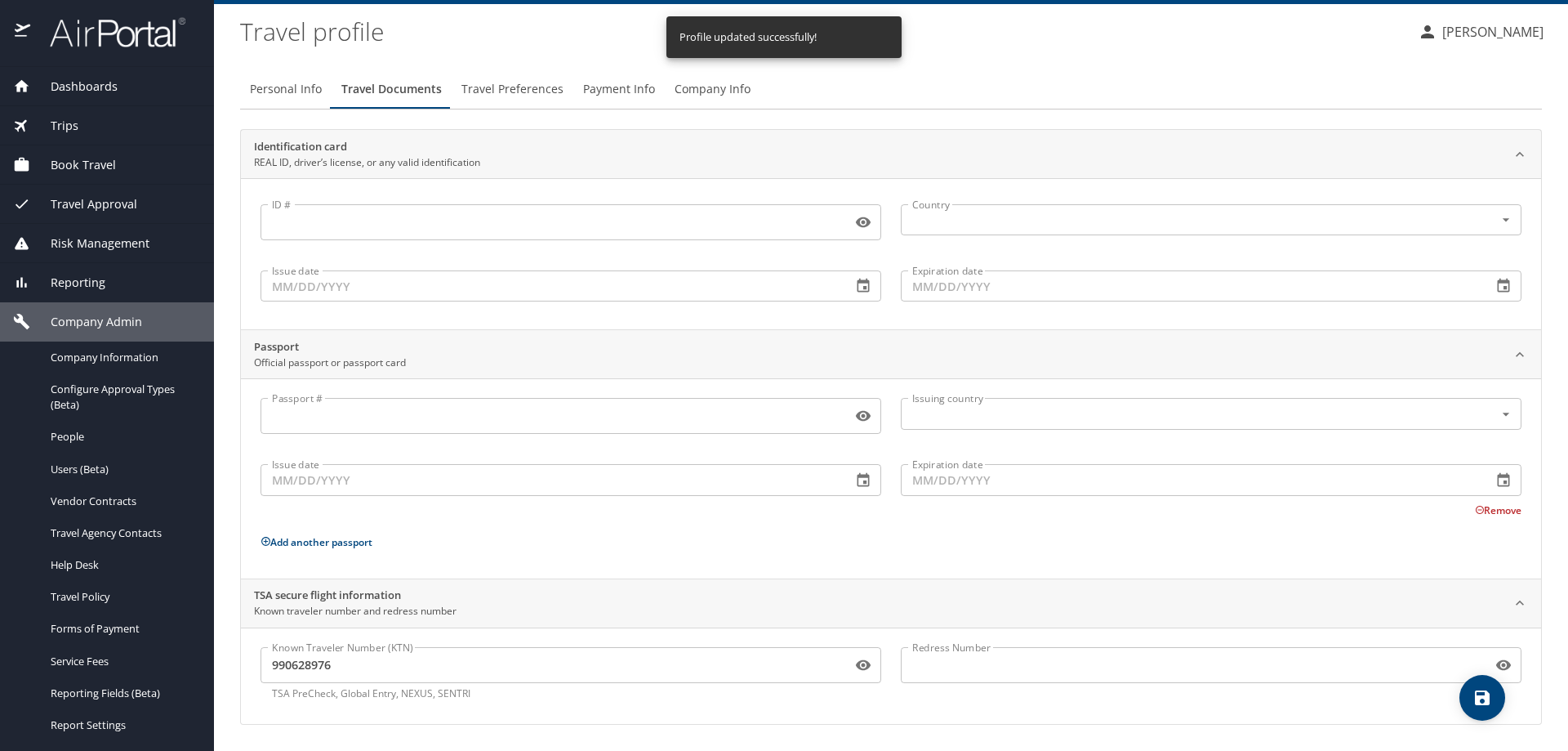
click at [476, 689] on div "Known Traveler Number (KTN) 990628976 Known Traveler Number (KTN) TSA PreCheck,…" at bounding box center [571, 674] width 640 height 74
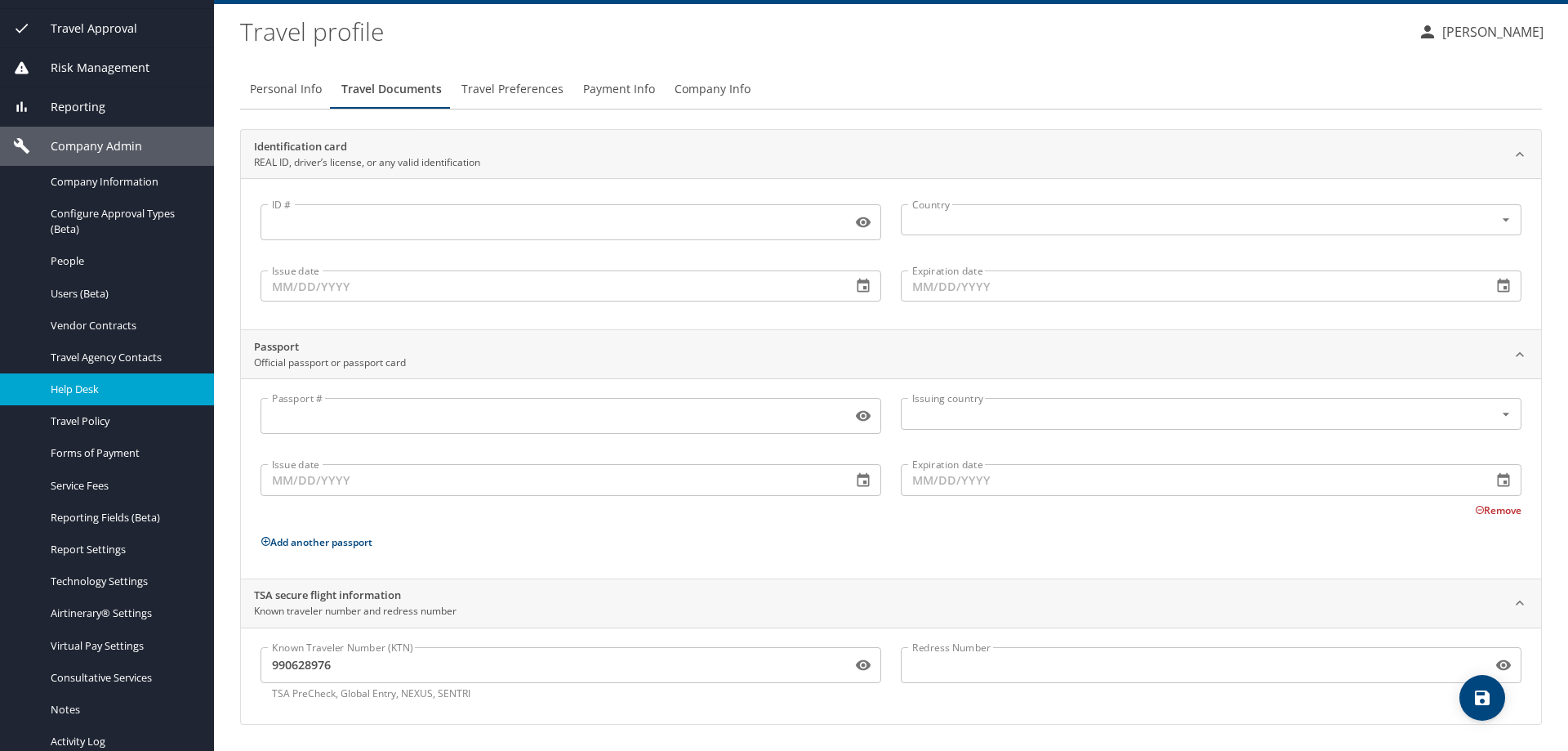
scroll to position [222, 0]
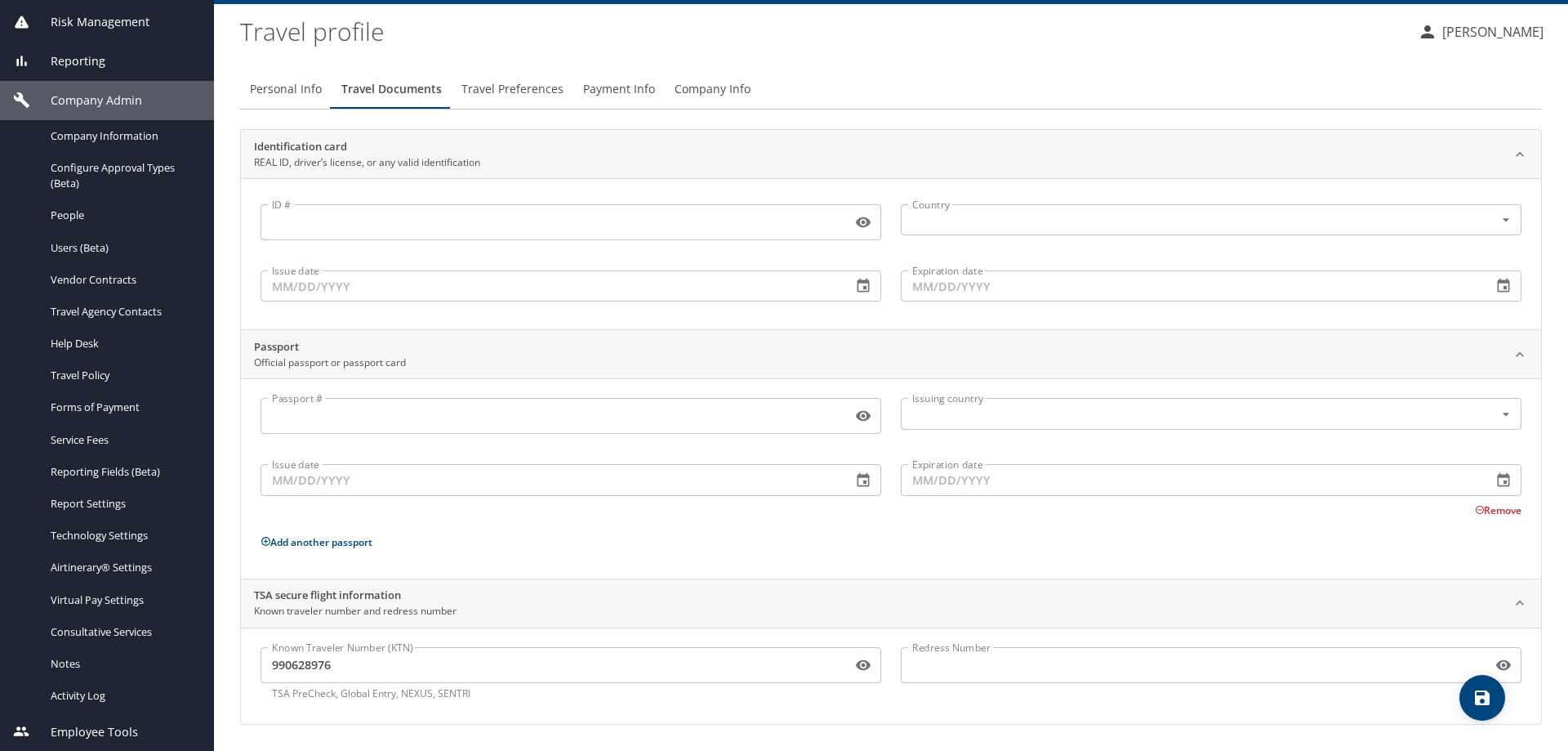
click at [78, 92] on div "Company Admin" at bounding box center [107, 100] width 214 height 39
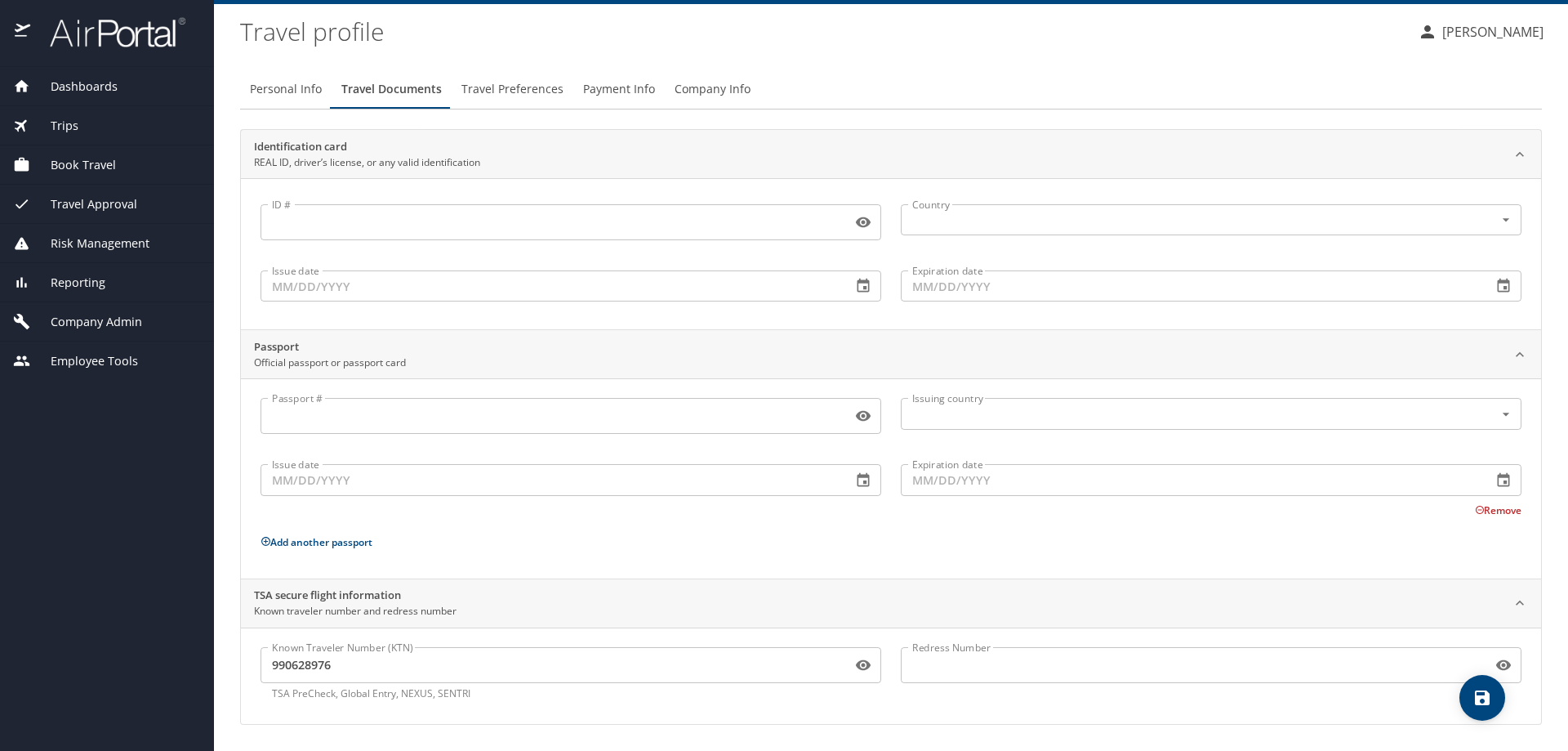
scroll to position [0, 0]
click at [76, 350] on div "Employee Tools" at bounding box center [107, 362] width 214 height 39
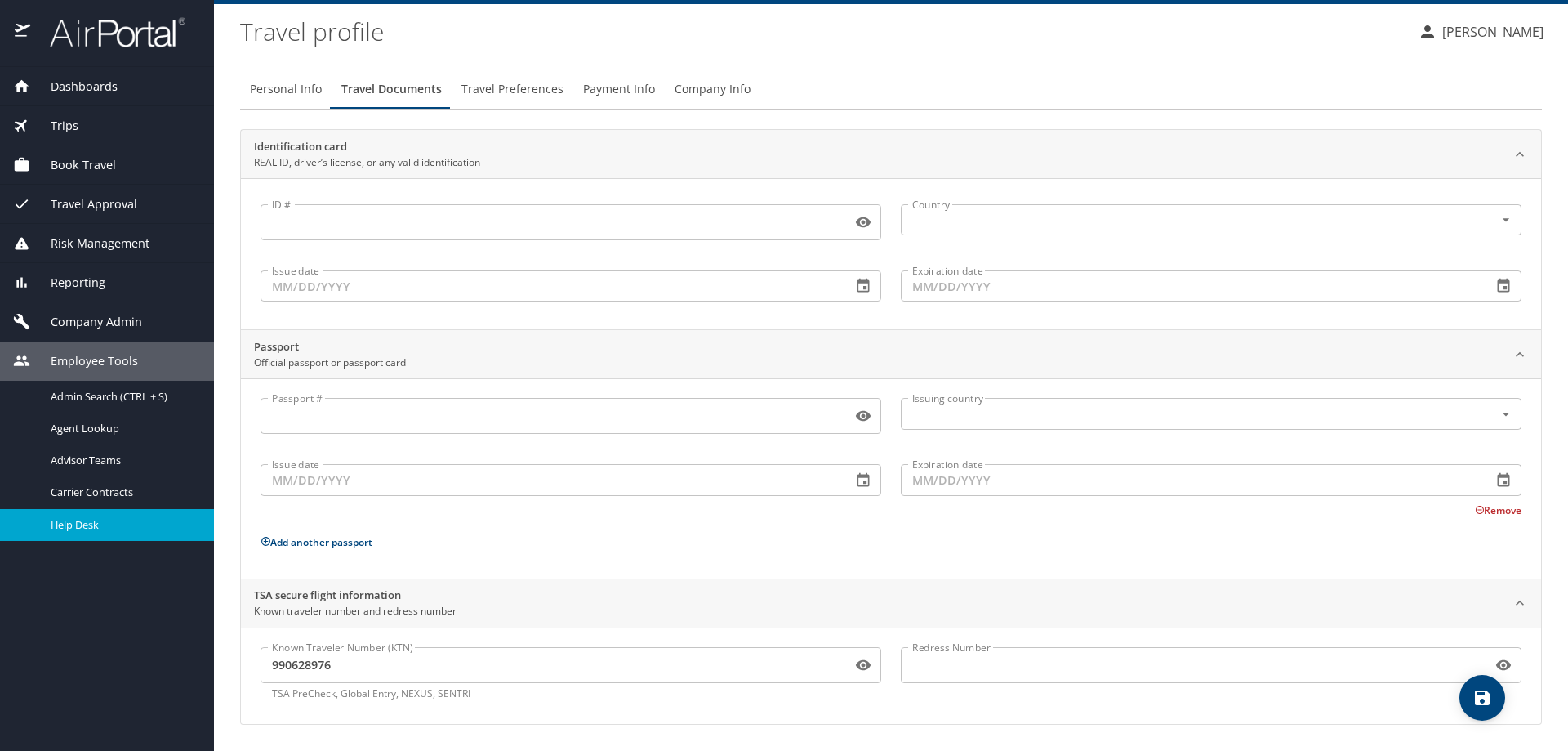
click at [94, 527] on span "Help Desk" at bounding box center [122, 524] width 144 height 15
